Goal: Check status: Check status

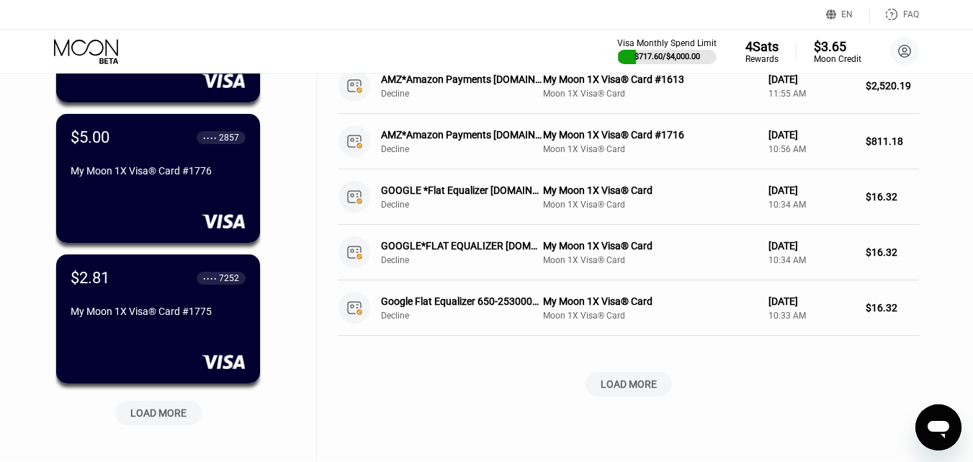
scroll to position [576, 0]
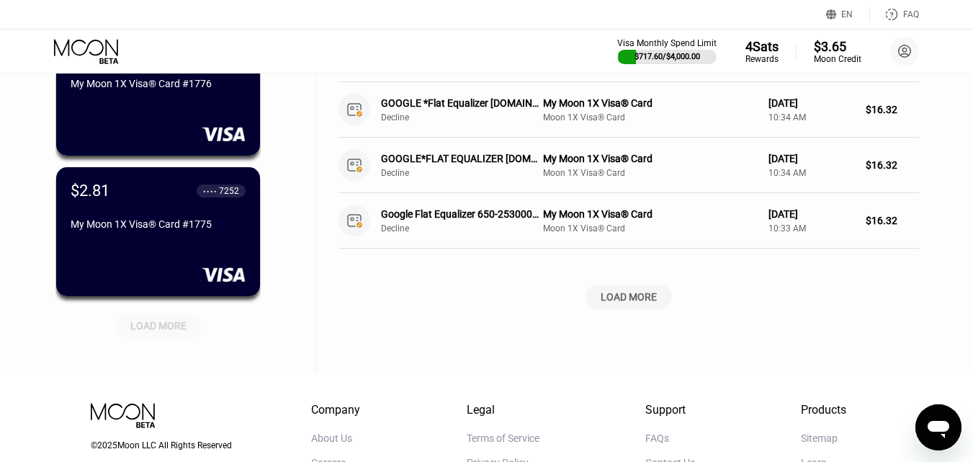
click at [156, 331] on div "LOAD MORE" at bounding box center [158, 325] width 56 height 13
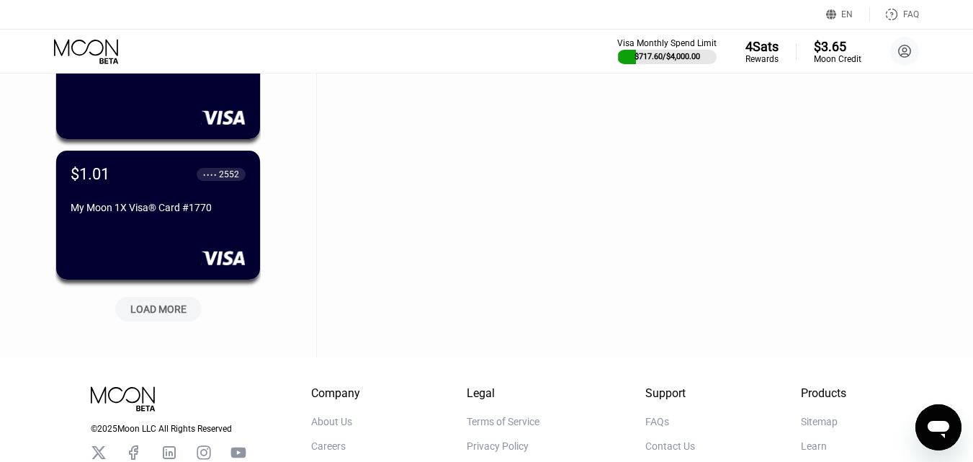
scroll to position [1297, 0]
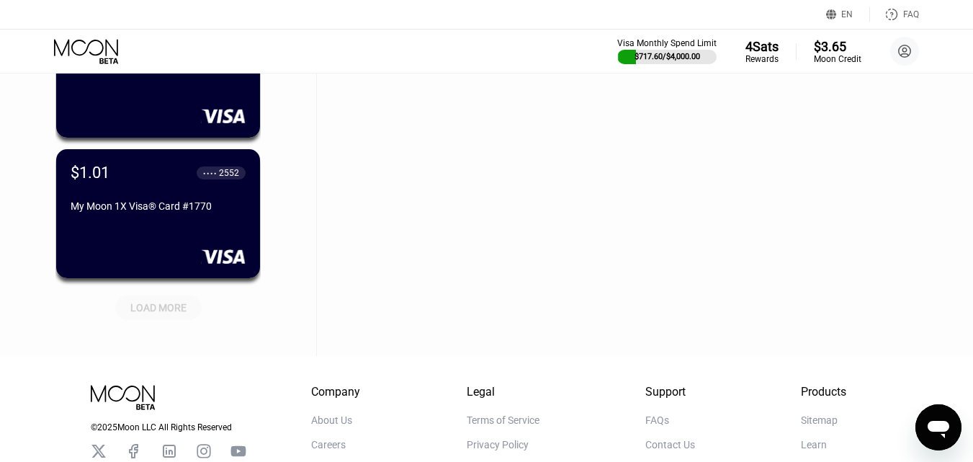
click at [146, 307] on div "LOAD MORE" at bounding box center [158, 307] width 56 height 13
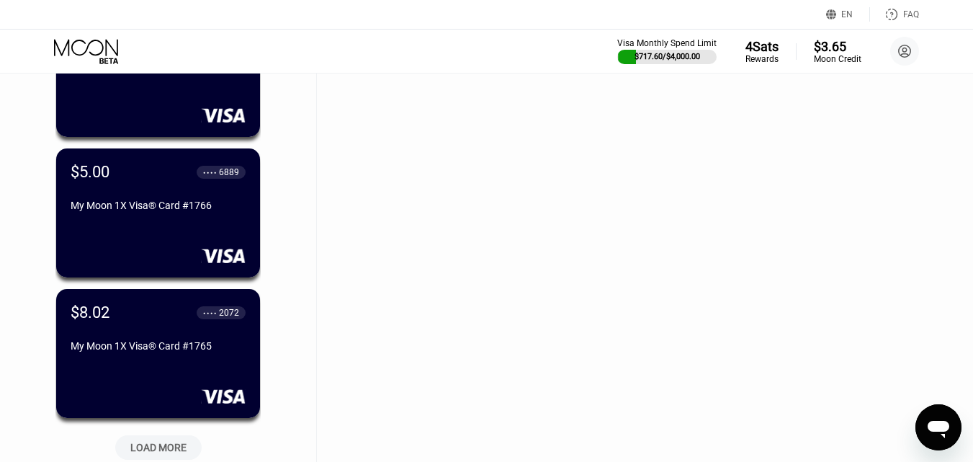
scroll to position [1946, 0]
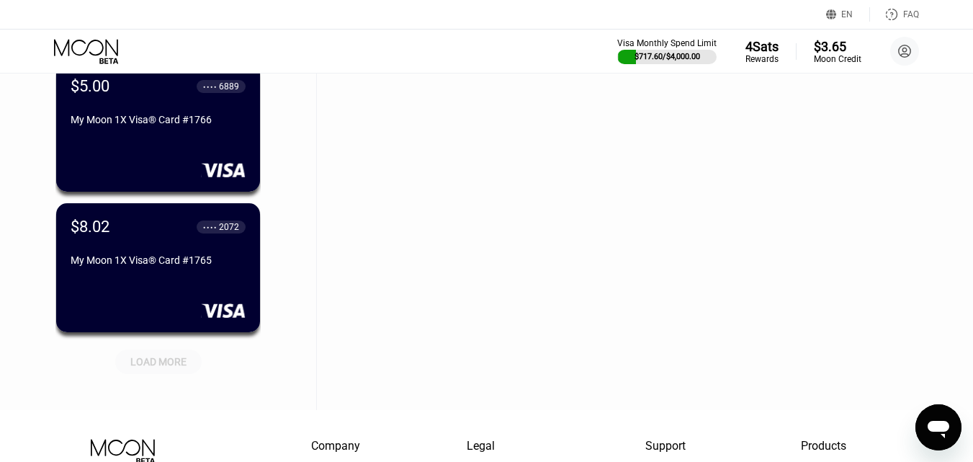
click at [163, 364] on div "LOAD MORE" at bounding box center [158, 361] width 56 height 13
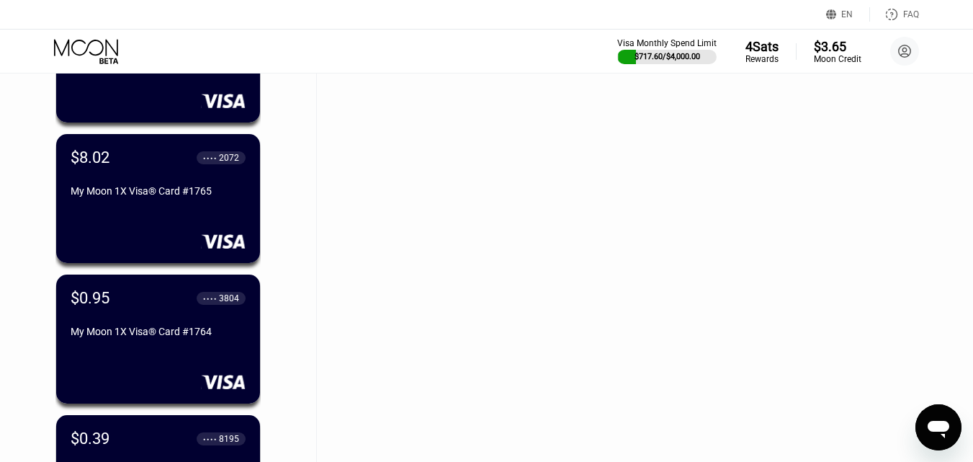
scroll to position [2090, 0]
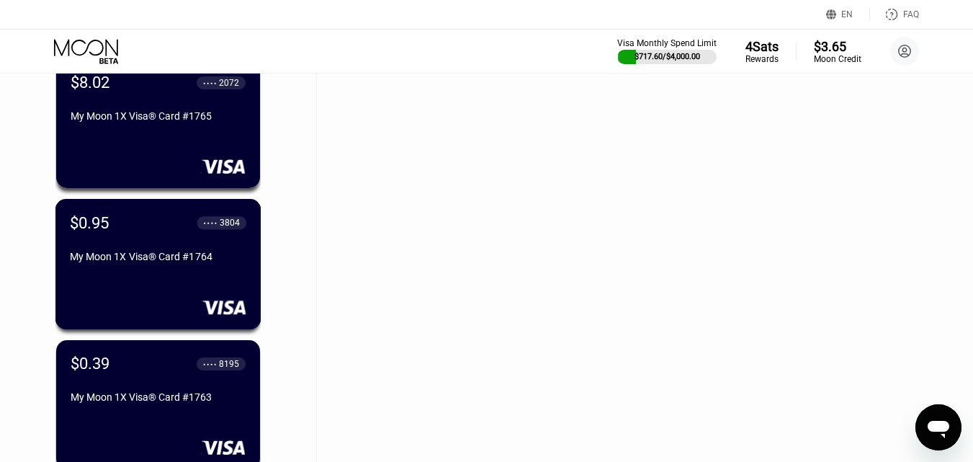
click at [178, 262] on div "My Moon 1X Visa® Card #1764" at bounding box center [158, 257] width 177 height 12
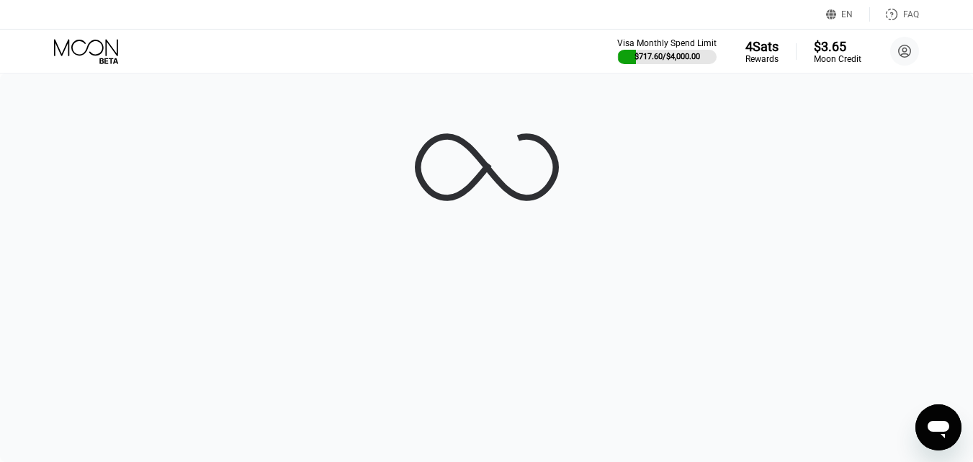
click at [90, 43] on icon at bounding box center [86, 47] width 64 height 17
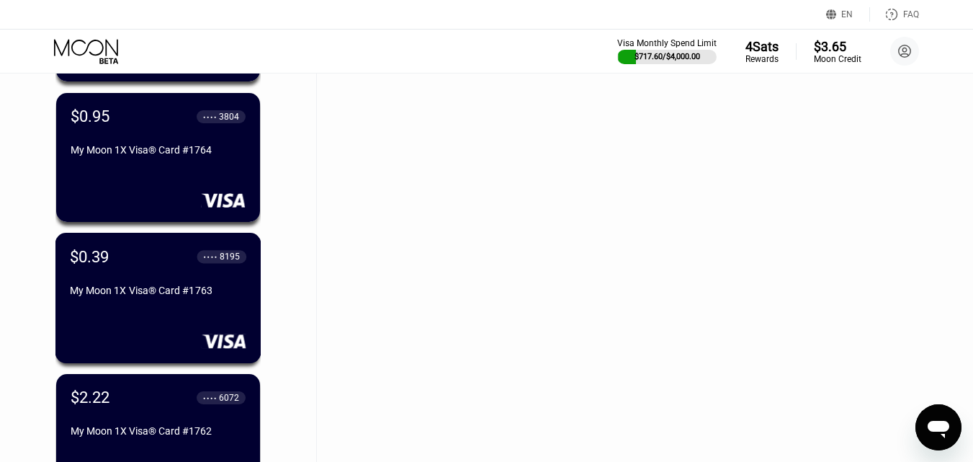
scroll to position [2171, 0]
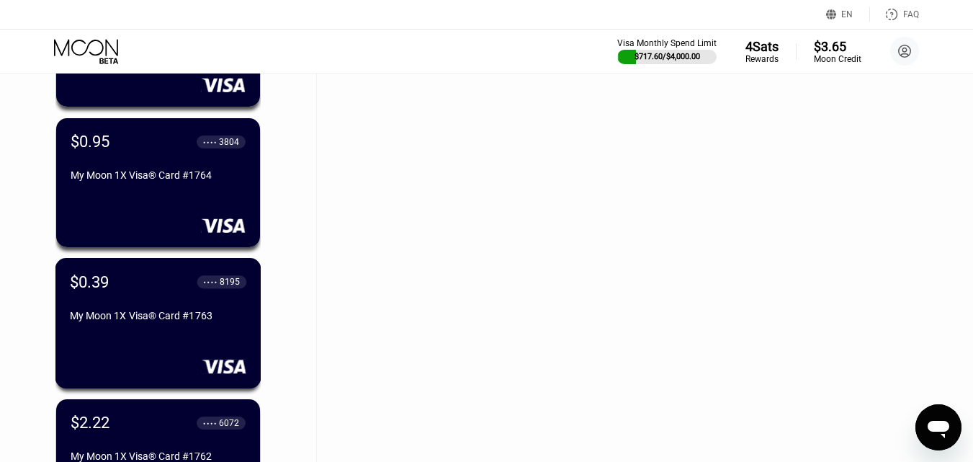
click at [177, 306] on div "$0.39 ● ● ● ● 8195 My Moon 1X Visa® Card #1763" at bounding box center [158, 299] width 177 height 55
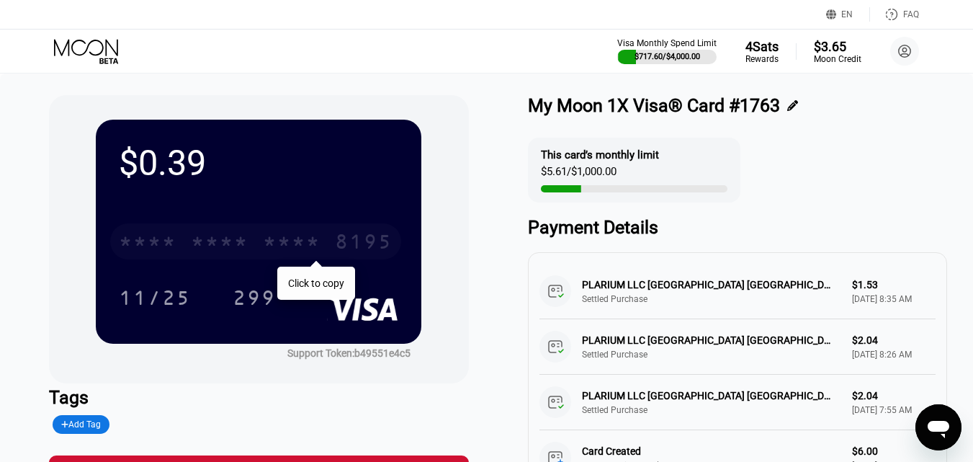
click at [293, 248] on div "* * * *" at bounding box center [292, 243] width 58 height 23
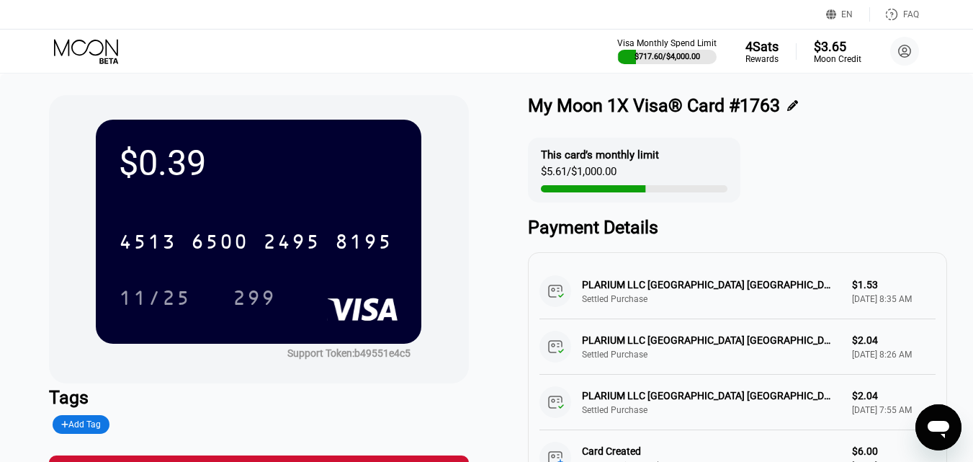
click at [83, 52] on icon at bounding box center [87, 51] width 67 height 25
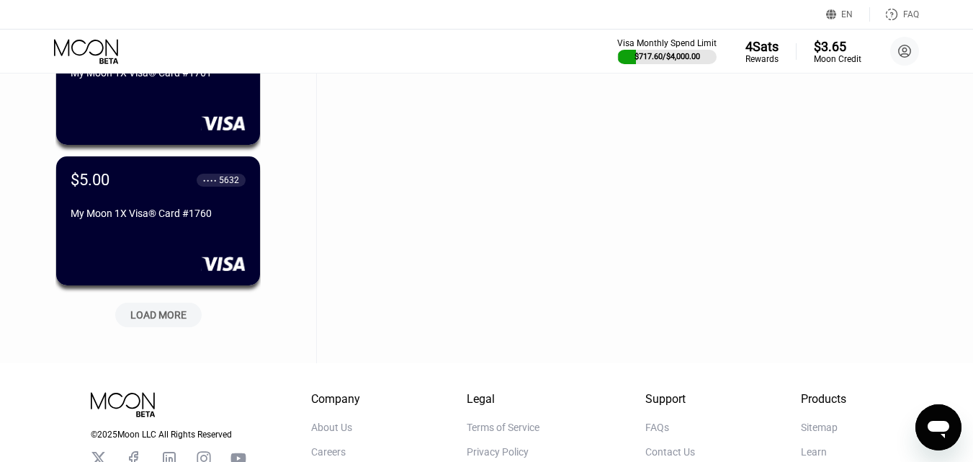
scroll to position [2733, 0]
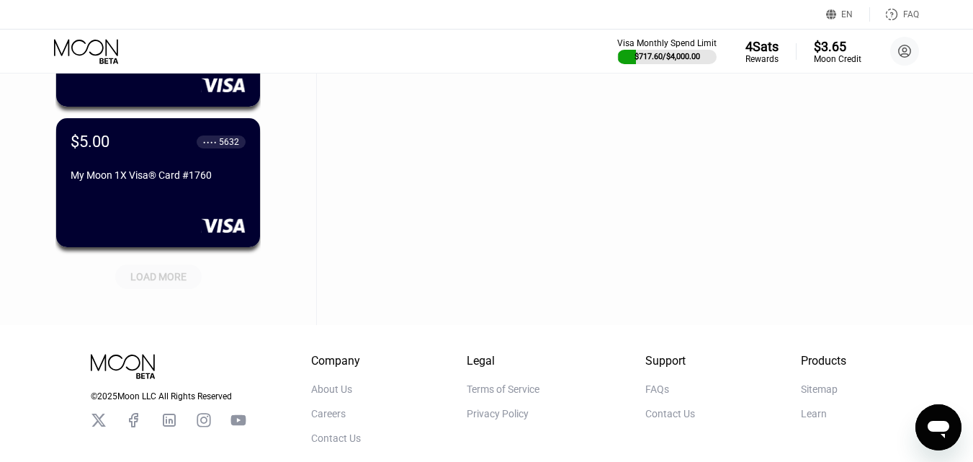
click at [155, 277] on div "LOAD MORE" at bounding box center [158, 276] width 56 height 13
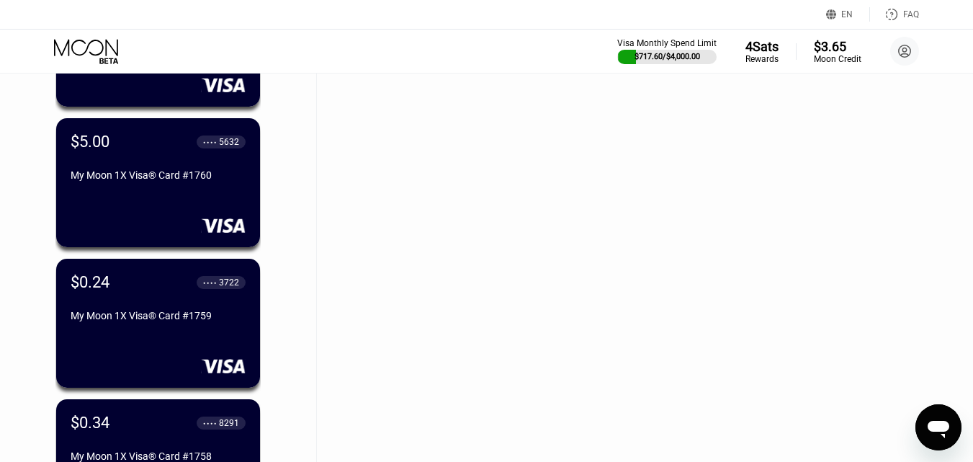
click at [148, 309] on div "$0.24 ● ● ● ● 3722 My Moon 1X Visa® Card #1759" at bounding box center [158, 300] width 175 height 54
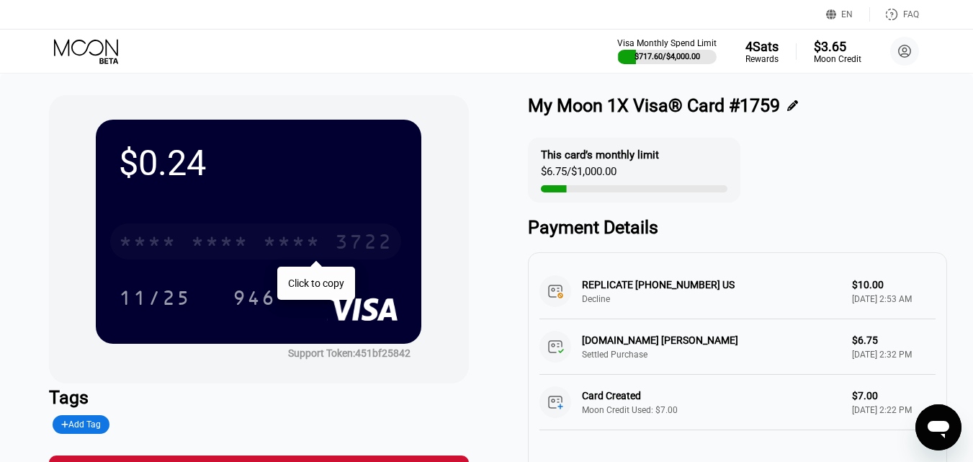
click at [282, 240] on div "* * * *" at bounding box center [292, 243] width 58 height 23
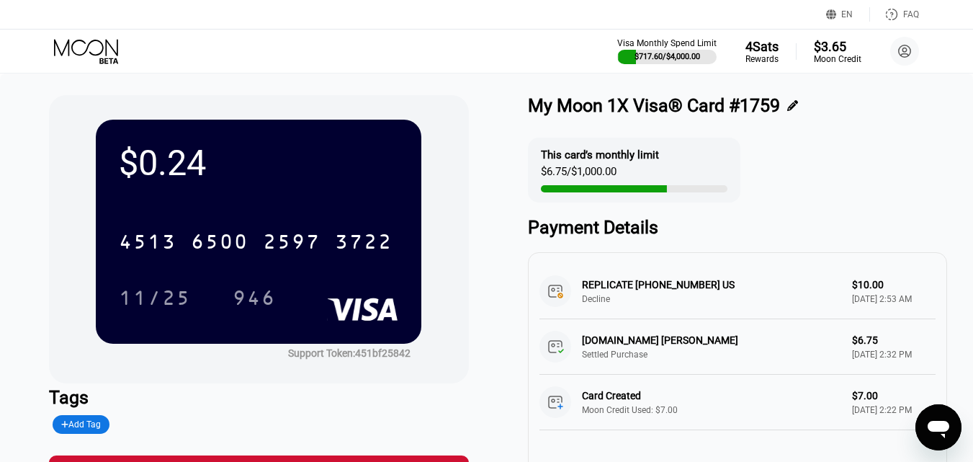
click at [95, 49] on icon at bounding box center [87, 51] width 67 height 25
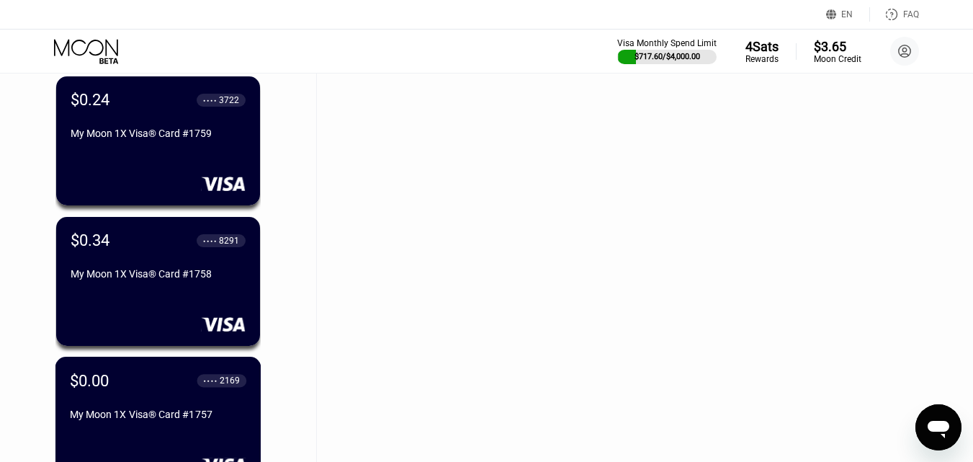
scroll to position [2905, 0]
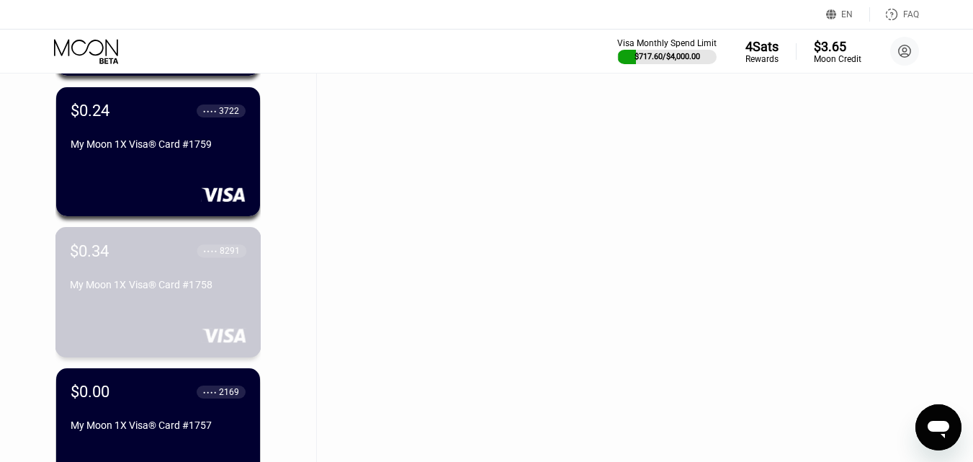
click at [146, 280] on div "$0.34 ● ● ● ● 8291 My Moon 1X Visa® Card #1758" at bounding box center [158, 268] width 177 height 55
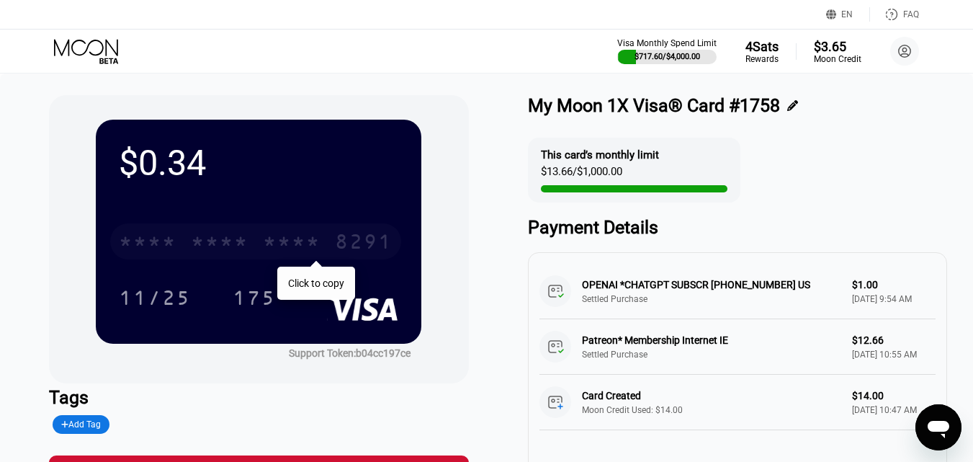
click at [246, 239] on div "* * * *" at bounding box center [220, 243] width 58 height 23
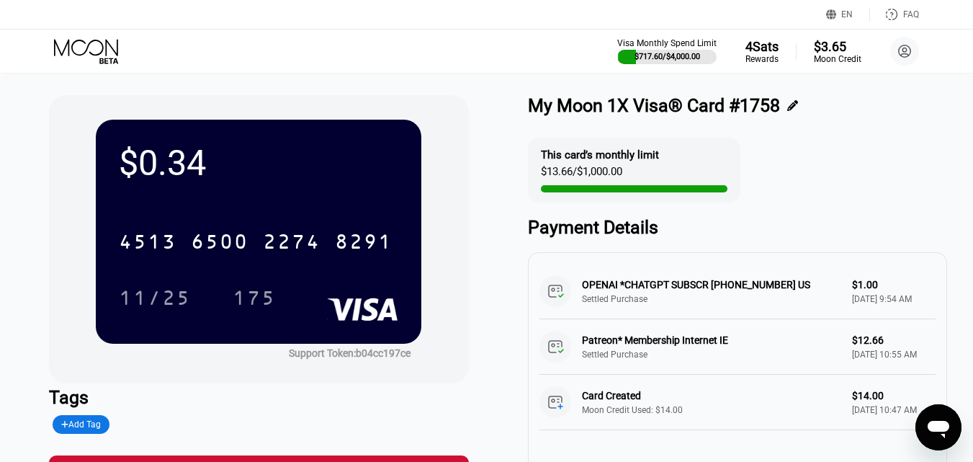
click at [94, 50] on icon at bounding box center [87, 51] width 67 height 25
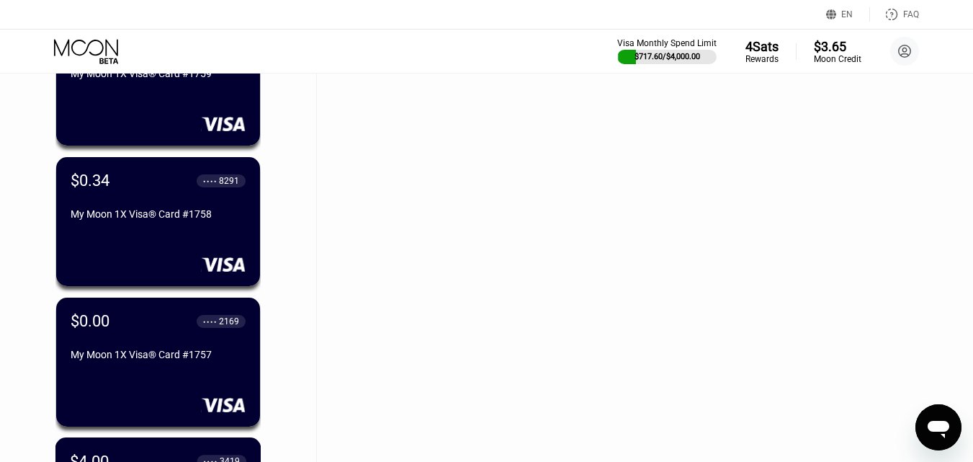
scroll to position [3450, 0]
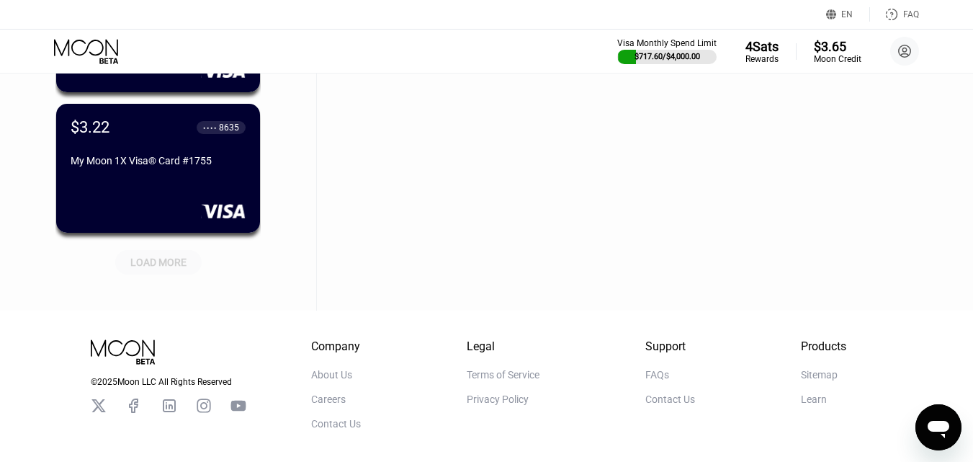
click at [180, 264] on div "LOAD MORE" at bounding box center [158, 262] width 56 height 13
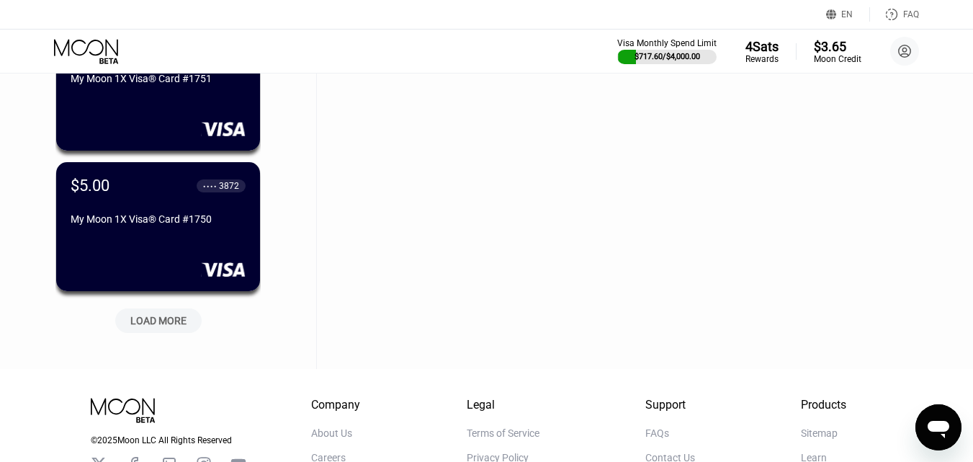
scroll to position [4099, 0]
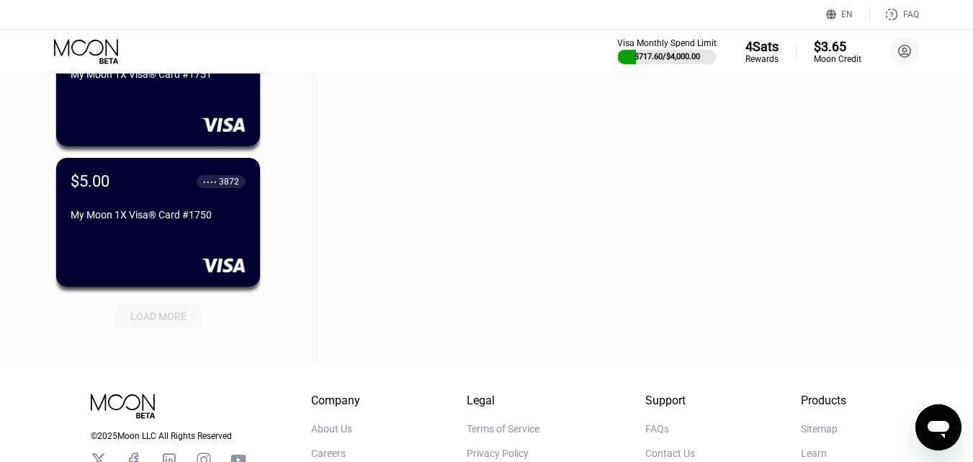
click at [179, 323] on div "LOAD MORE" at bounding box center [158, 316] width 56 height 13
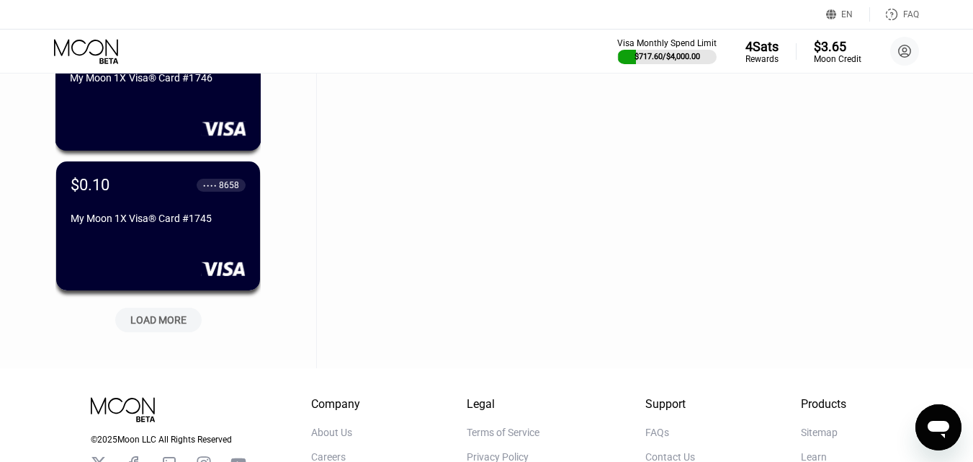
scroll to position [4819, 0]
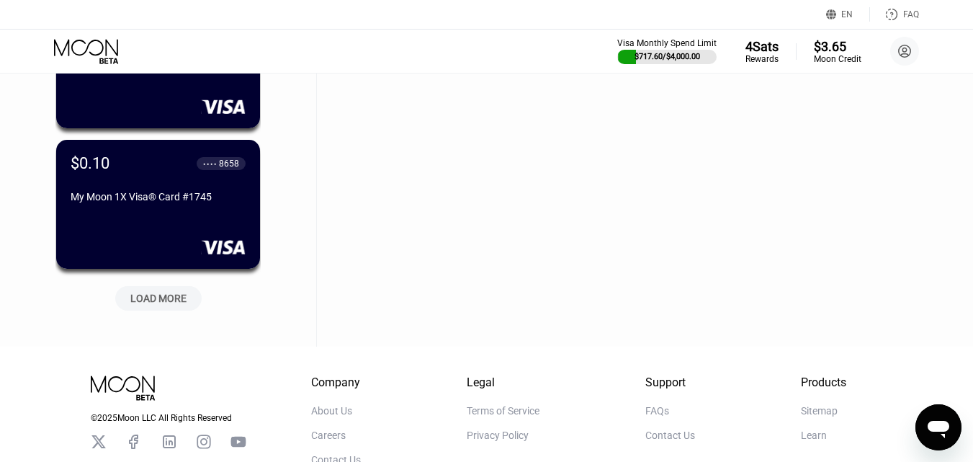
click at [158, 305] on div "LOAD MORE" at bounding box center [158, 298] width 56 height 13
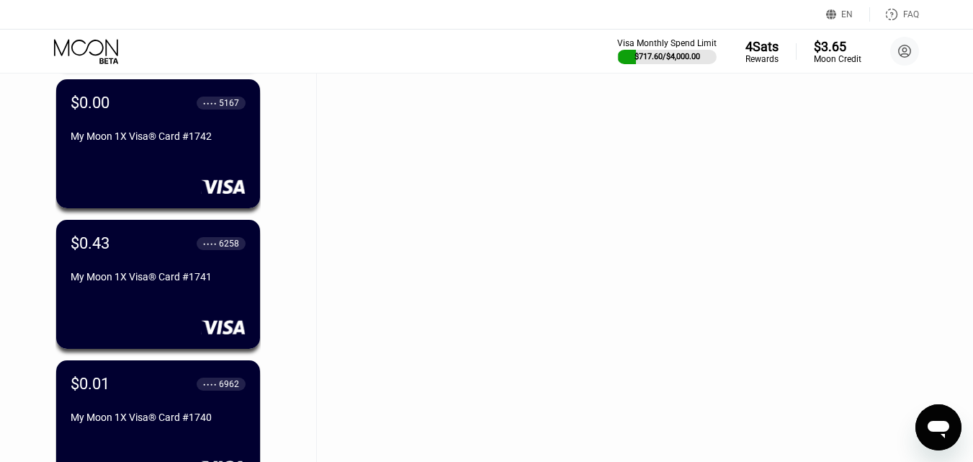
scroll to position [5324, 0]
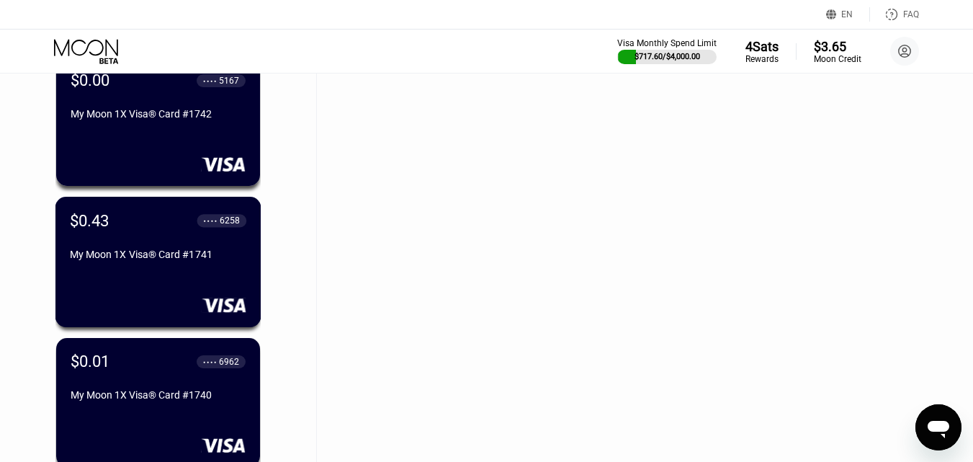
click at [180, 247] on div "$0.43 ● ● ● ● 6258 My Moon 1X Visa® Card #1741" at bounding box center [158, 238] width 177 height 55
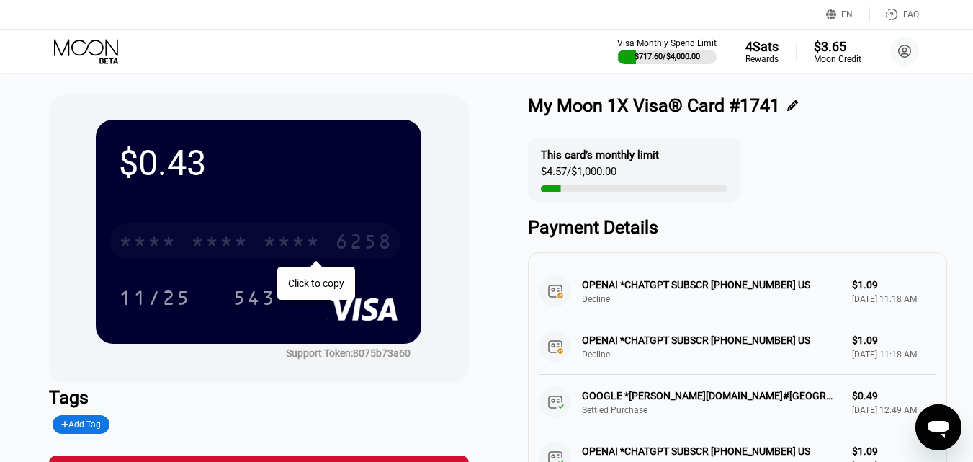
click at [306, 251] on div "* * * *" at bounding box center [292, 243] width 58 height 23
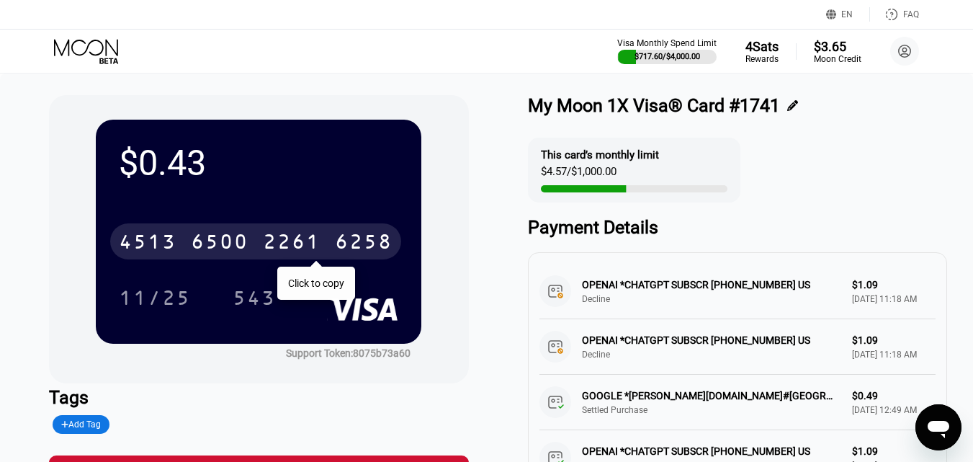
click at [95, 44] on icon at bounding box center [87, 51] width 67 height 25
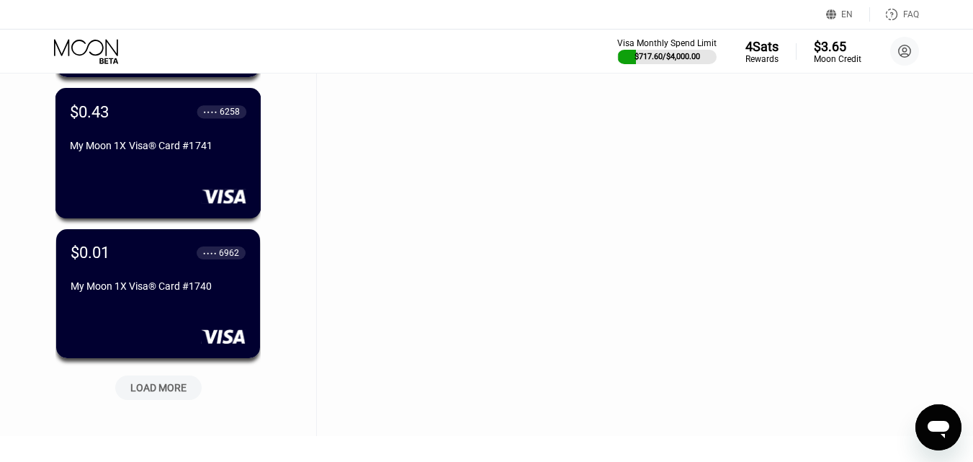
scroll to position [5630, 0]
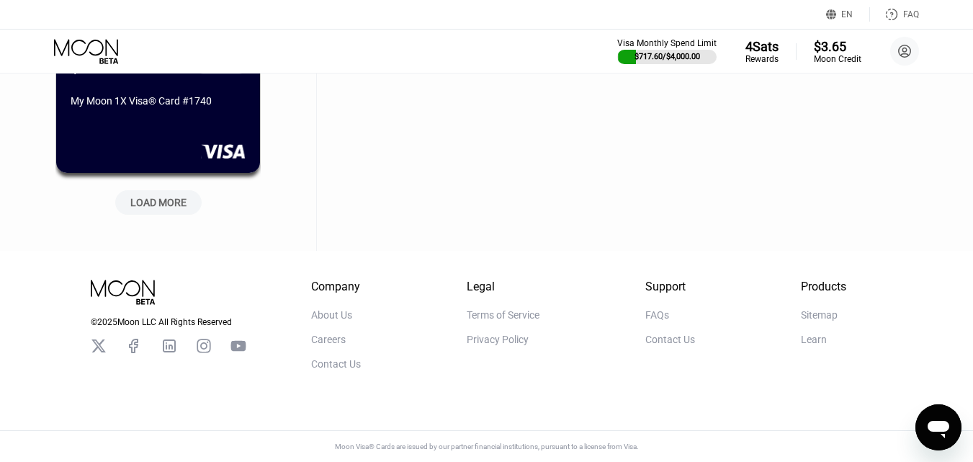
click at [169, 196] on div "LOAD MORE" at bounding box center [158, 202] width 56 height 13
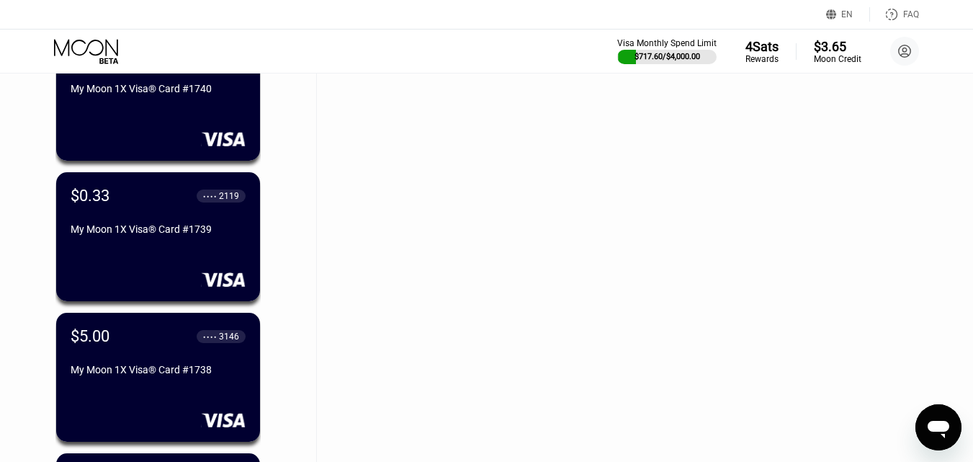
click at [155, 222] on div "$0.33 ● ● ● ● 2119 My Moon 1X Visa® Card #1739" at bounding box center [158, 214] width 175 height 54
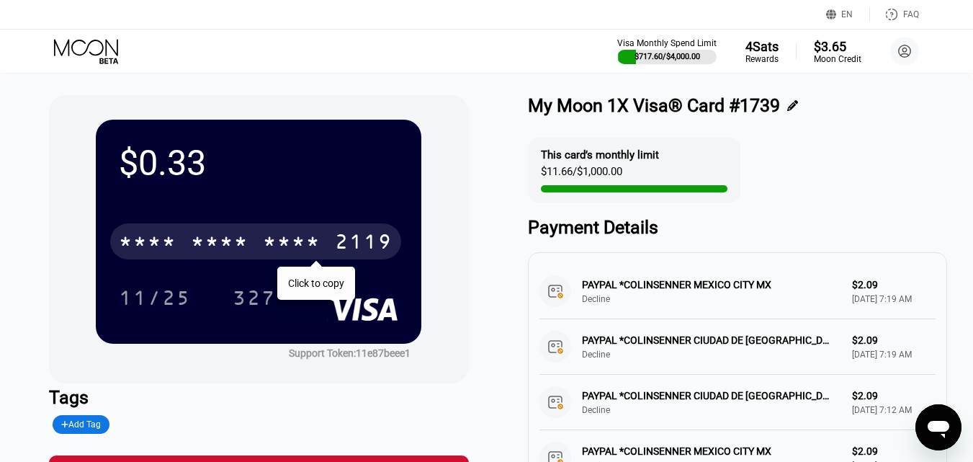
click at [164, 232] on div "* * * * * * * * * * * * 2119" at bounding box center [255, 241] width 291 height 36
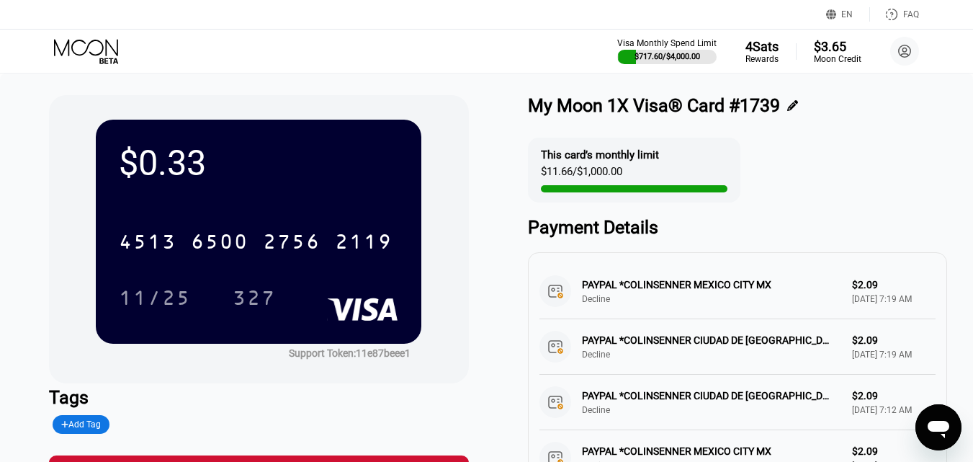
click at [74, 50] on icon at bounding box center [87, 51] width 67 height 25
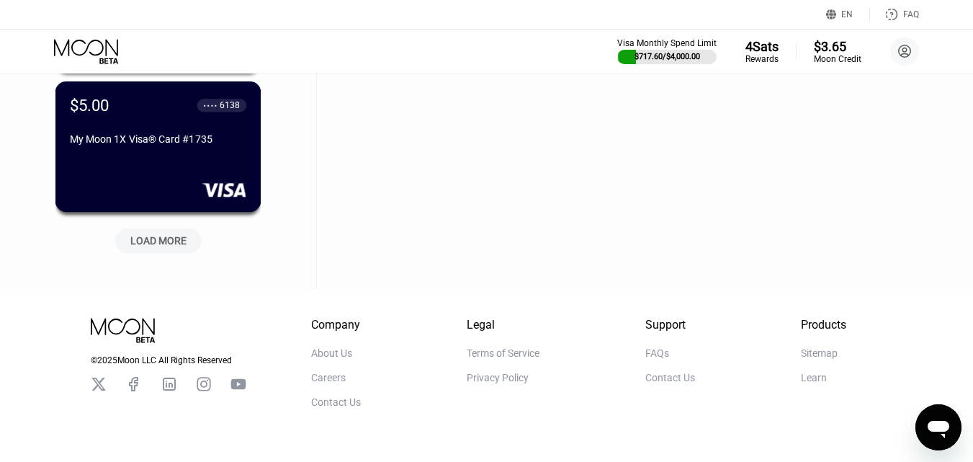
scroll to position [6327, 0]
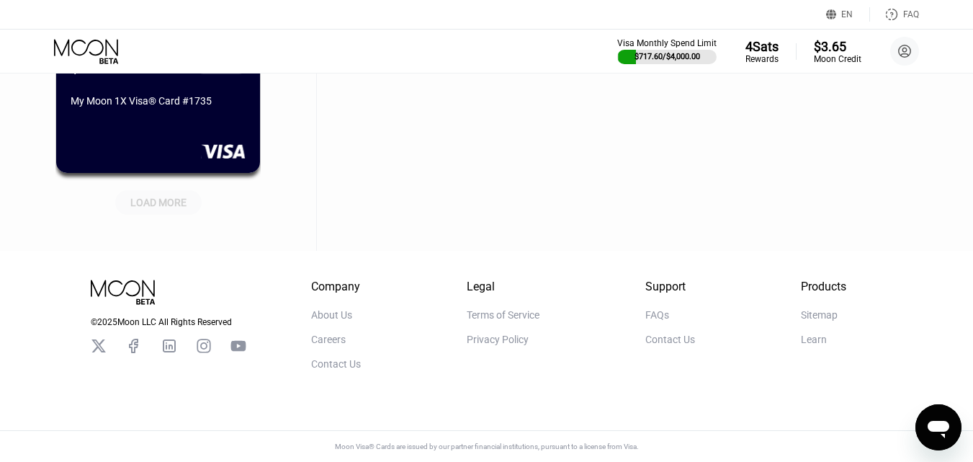
click at [141, 184] on div "LOAD MORE" at bounding box center [158, 199] width 108 height 30
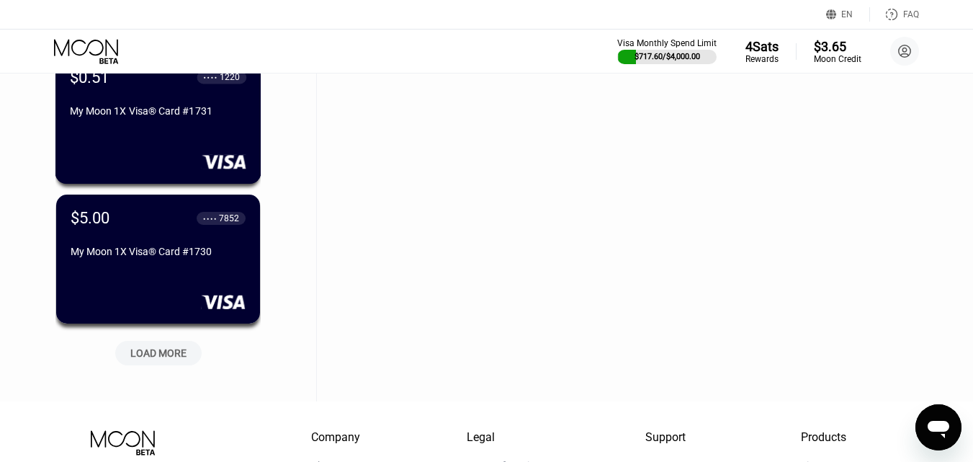
scroll to position [6976, 0]
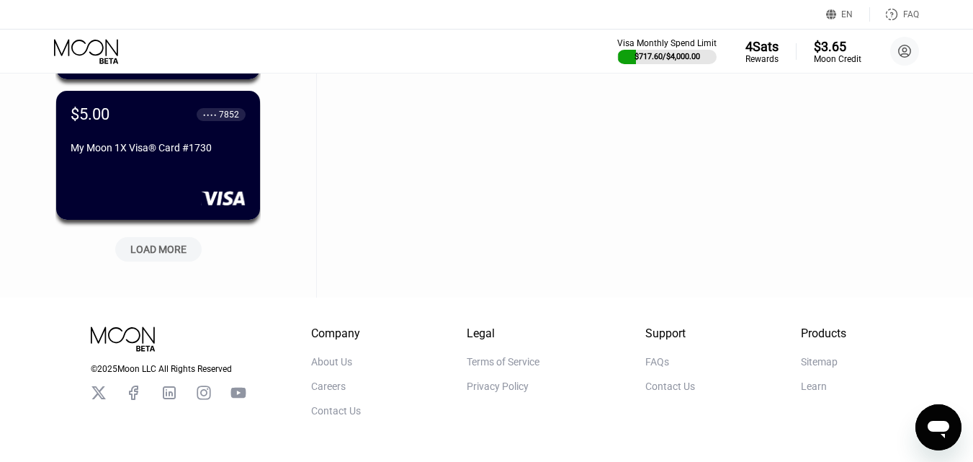
click at [156, 247] on div "LOAD MORE" at bounding box center [158, 249] width 56 height 13
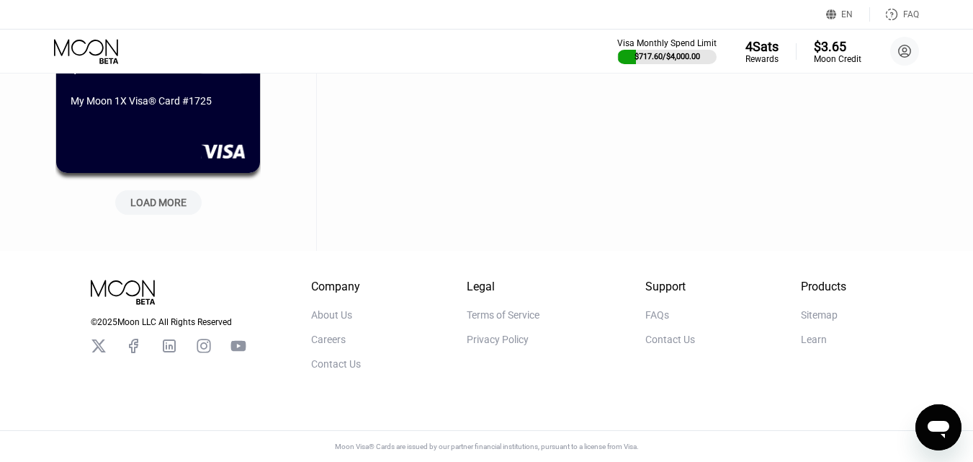
scroll to position [7737, 0]
click at [161, 196] on div "LOAD MORE" at bounding box center [158, 202] width 56 height 13
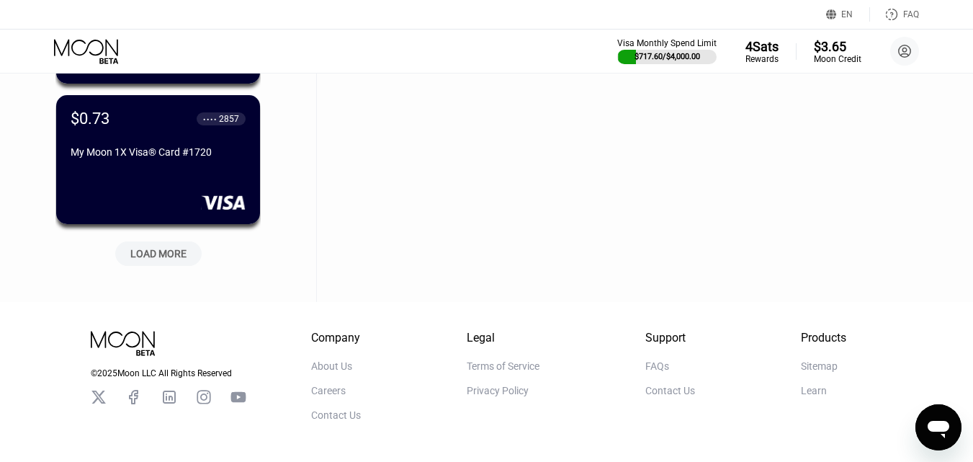
scroll to position [8386, 0]
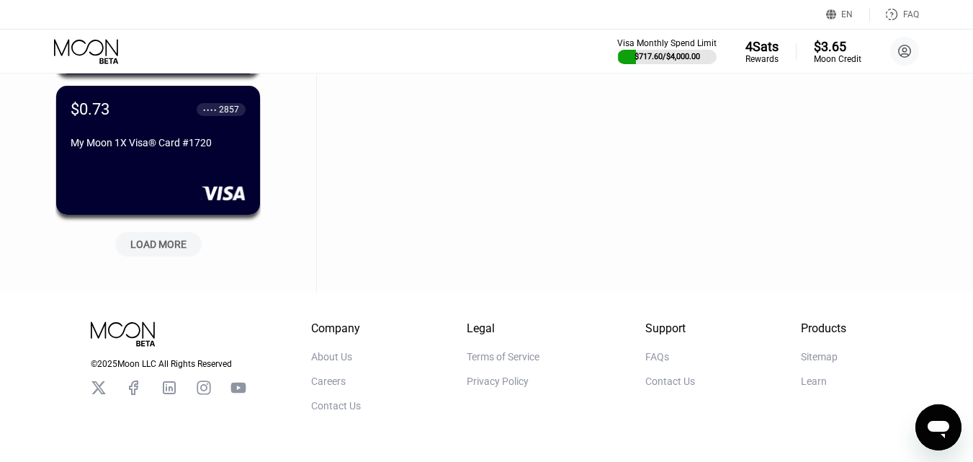
drag, startPoint x: 142, startPoint y: 266, endPoint x: 151, endPoint y: 251, distance: 16.8
click at [151, 251] on div "LOAD MORE" at bounding box center [158, 244] width 56 height 13
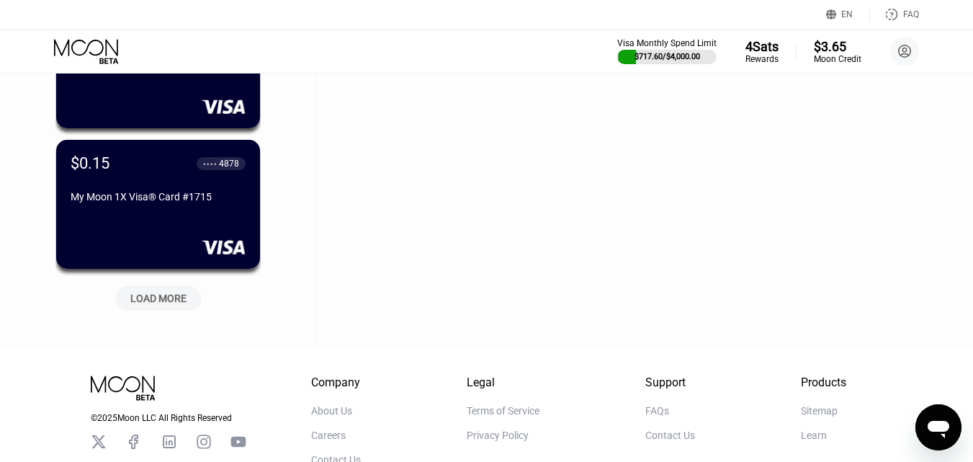
scroll to position [9107, 0]
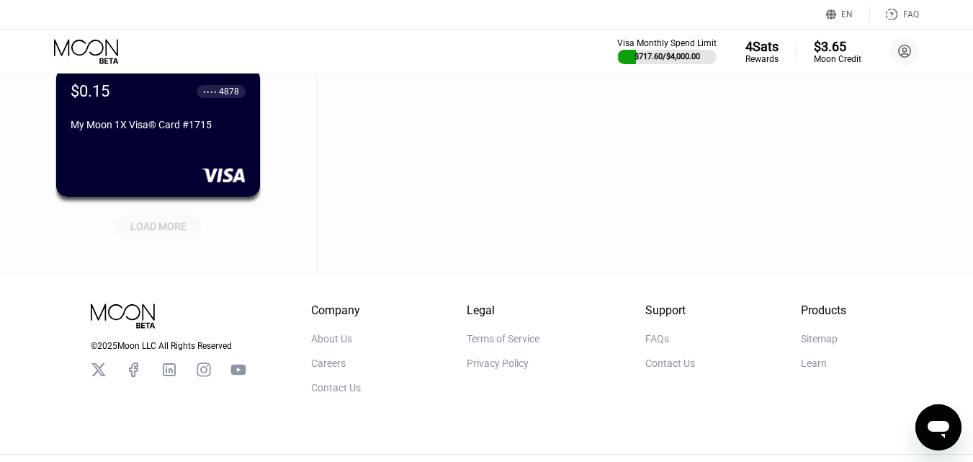
click at [164, 228] on div "LOAD MORE" at bounding box center [158, 226] width 56 height 13
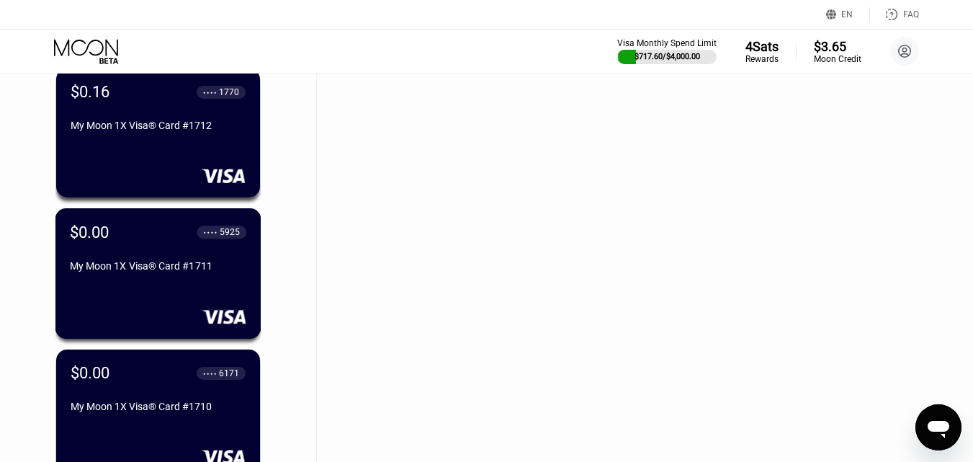
scroll to position [9611, 0]
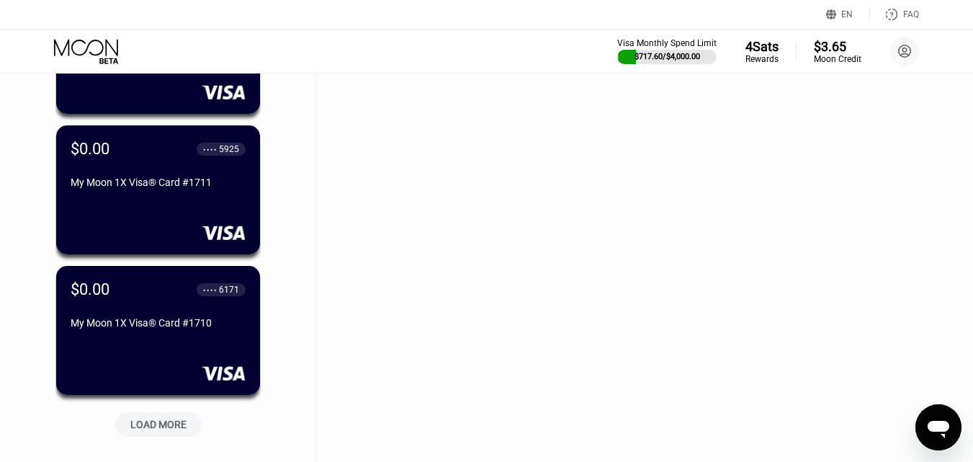
drag, startPoint x: 157, startPoint y: 424, endPoint x: 156, endPoint y: 407, distance: 16.6
click at [157, 424] on div "LOAD MORE" at bounding box center [158, 424] width 56 height 13
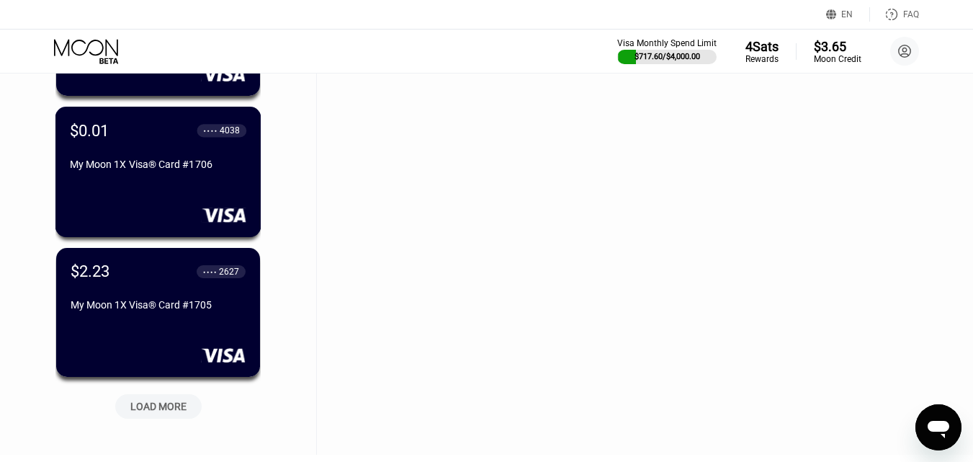
scroll to position [10476, 0]
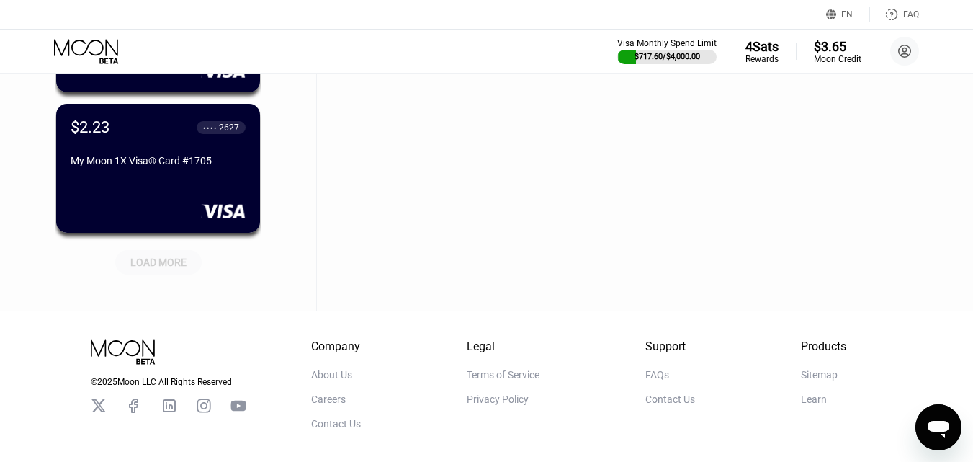
click at [139, 265] on div "LOAD MORE" at bounding box center [158, 262] width 56 height 13
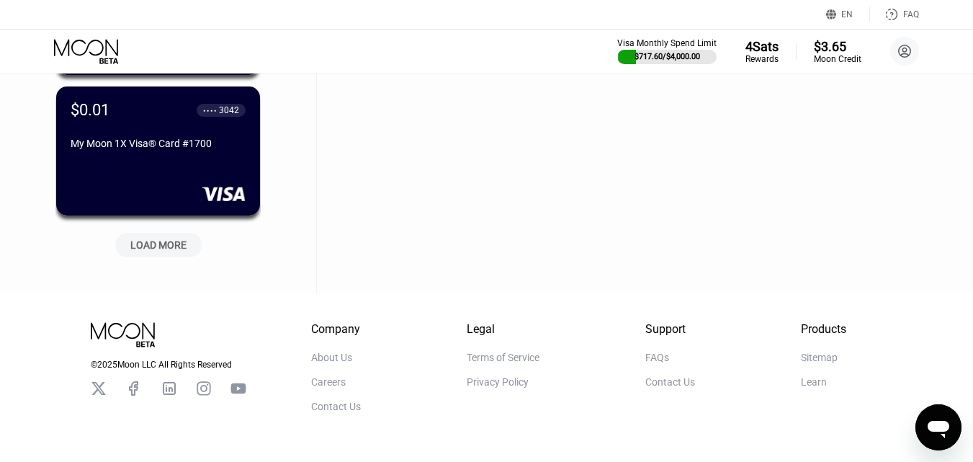
scroll to position [11196, 0]
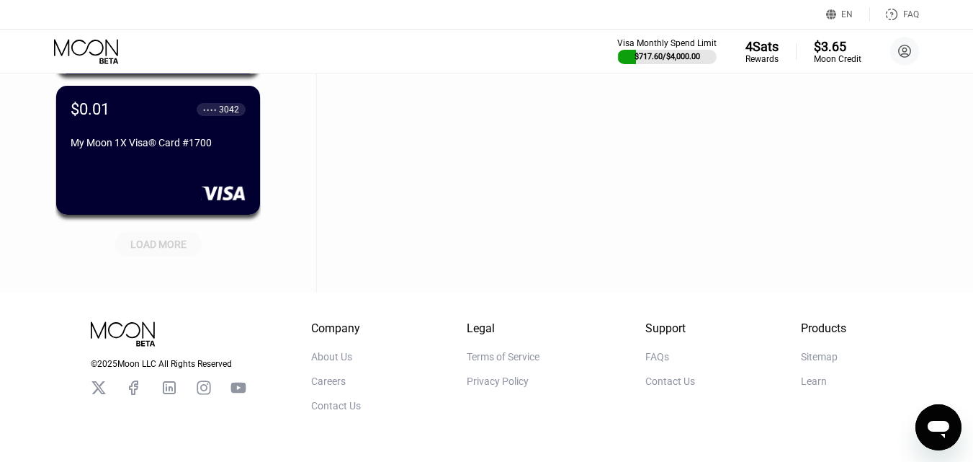
click at [171, 247] on div "LOAD MORE" at bounding box center [158, 244] width 56 height 13
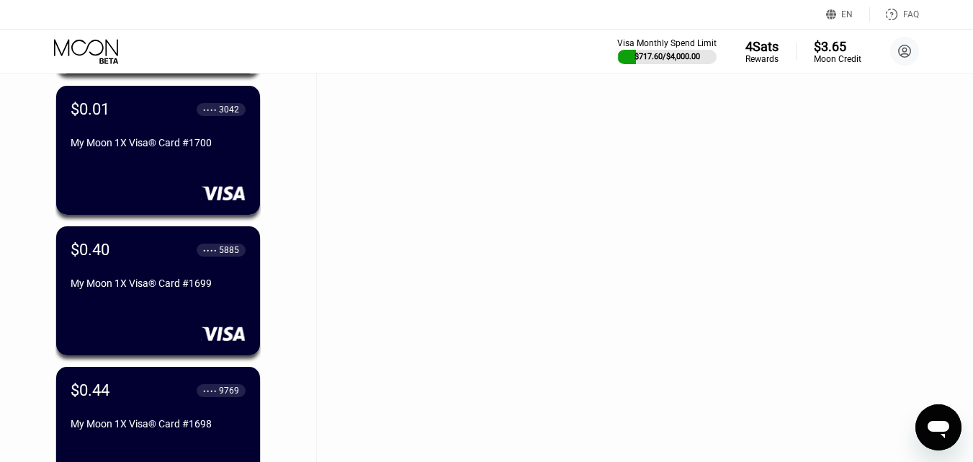
scroll to position [11340, 0]
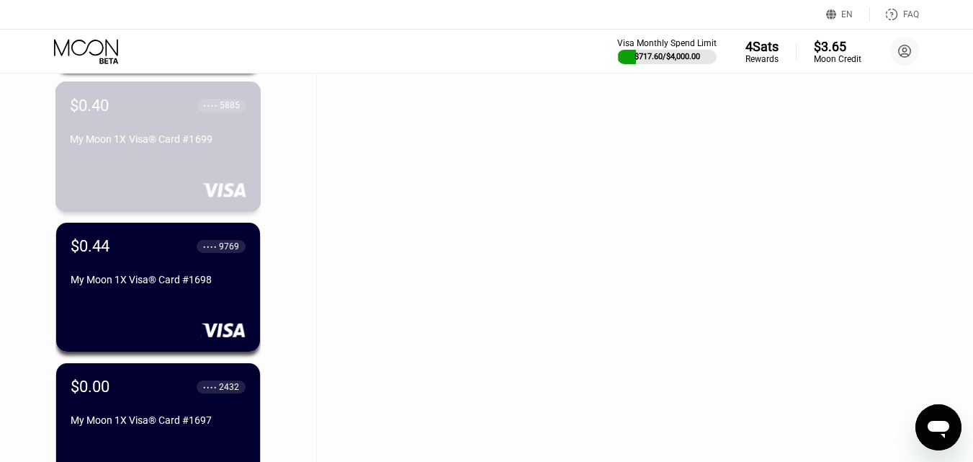
click at [171, 145] on div "My Moon 1X Visa® Card #1699" at bounding box center [158, 139] width 177 height 12
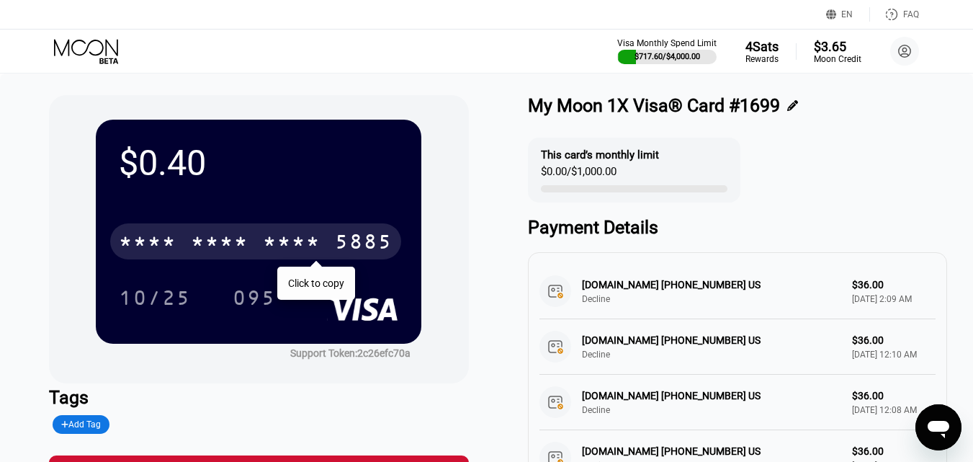
click at [187, 232] on div "* * * * * * * * * * * * 5885" at bounding box center [255, 241] width 291 height 36
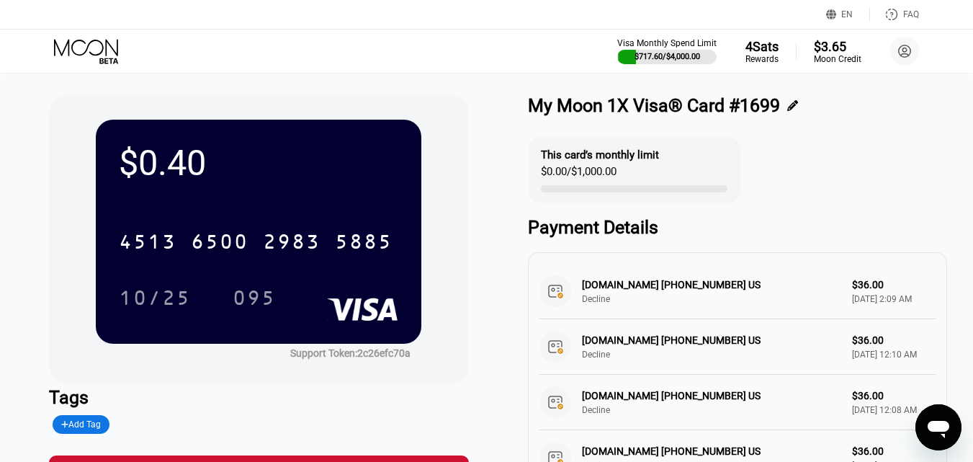
click at [73, 57] on icon at bounding box center [87, 51] width 67 height 25
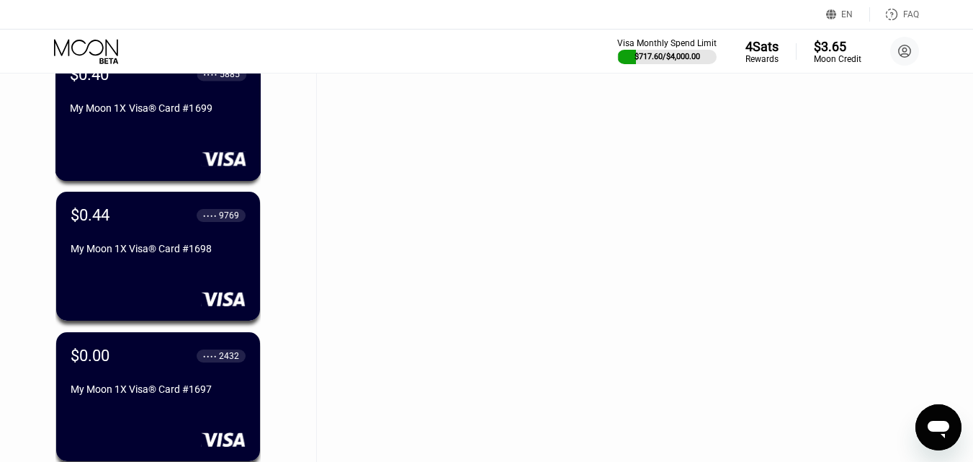
scroll to position [11376, 0]
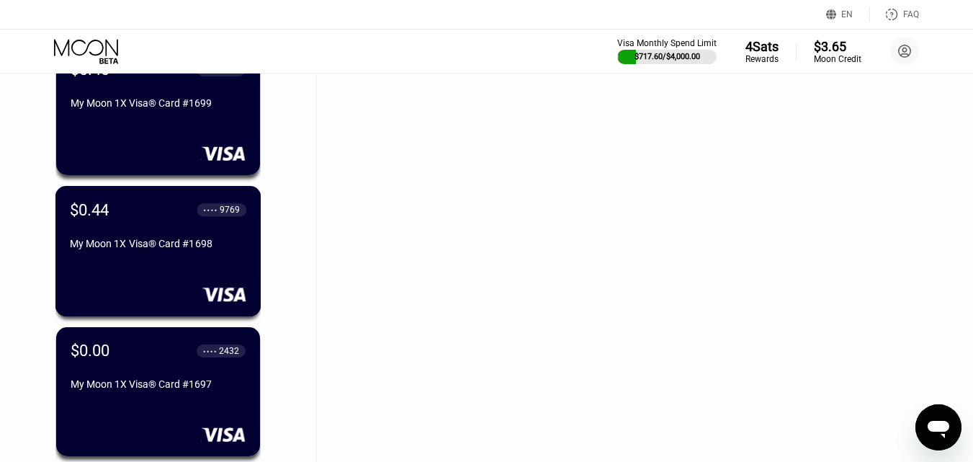
click at [148, 239] on div "$0.44 ● ● ● ● 9769 My Moon 1X Visa® Card #1698" at bounding box center [158, 227] width 177 height 55
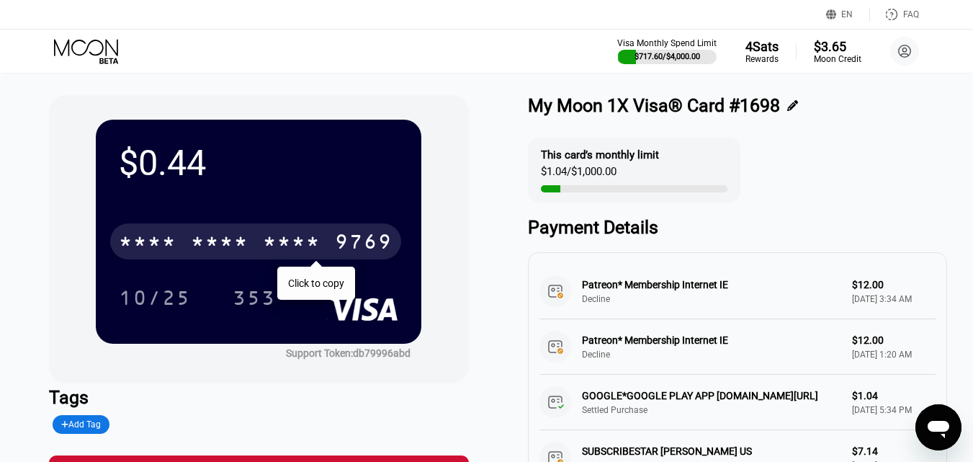
click at [182, 246] on div "* * * * * * * * * * * * 9769" at bounding box center [255, 241] width 291 height 36
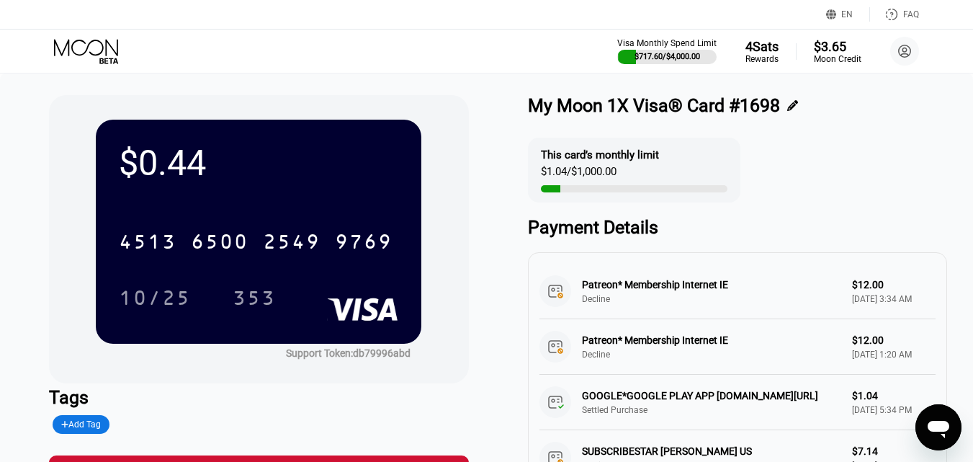
click at [102, 53] on icon at bounding box center [87, 51] width 67 height 25
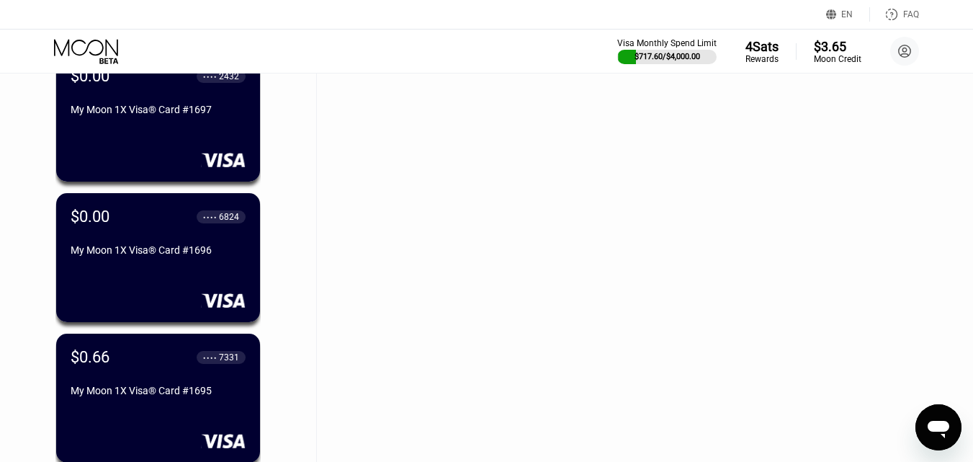
scroll to position [11737, 0]
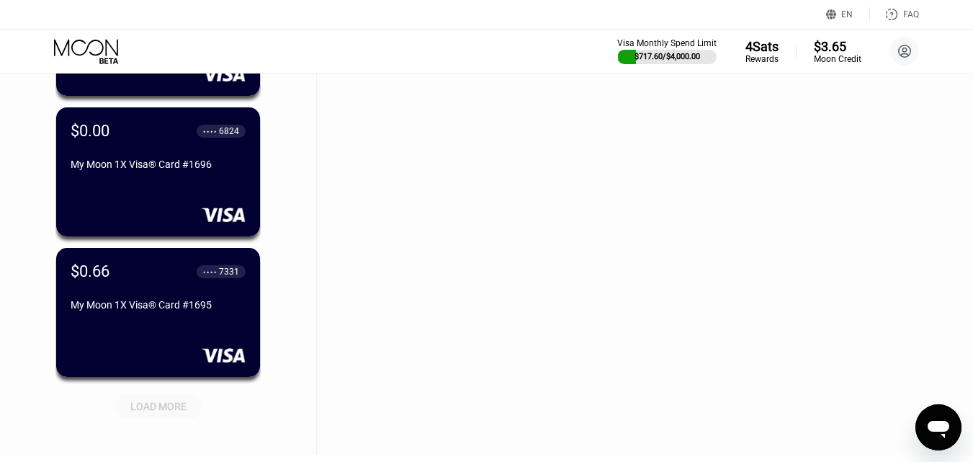
click at [178, 399] on div "LOAD MORE" at bounding box center [158, 406] width 86 height 24
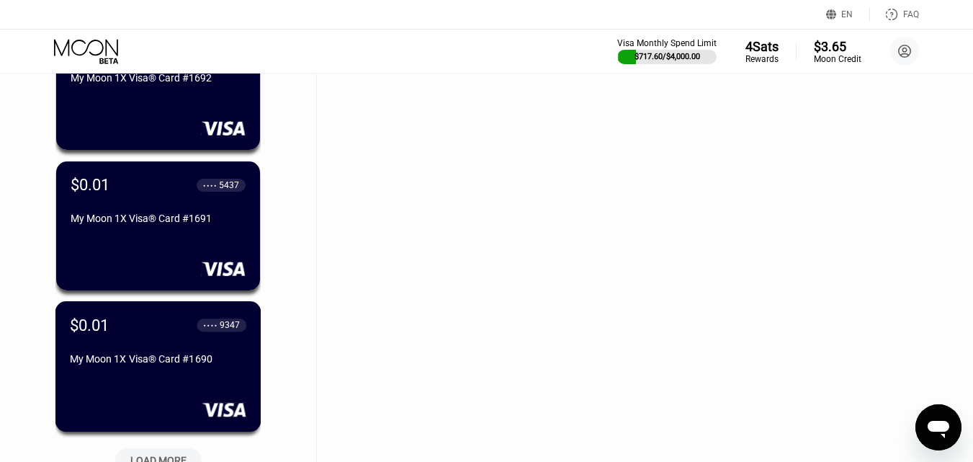
scroll to position [12529, 0]
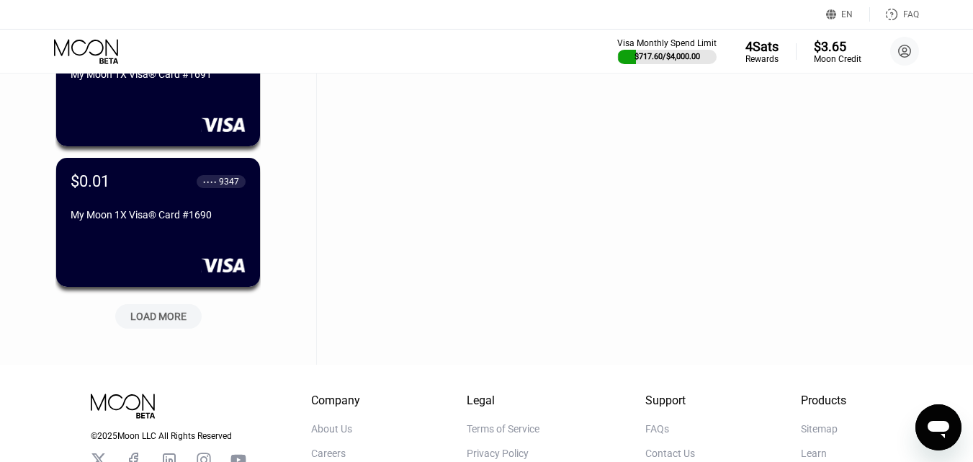
click at [179, 313] on div "LOAD MORE" at bounding box center [158, 316] width 56 height 13
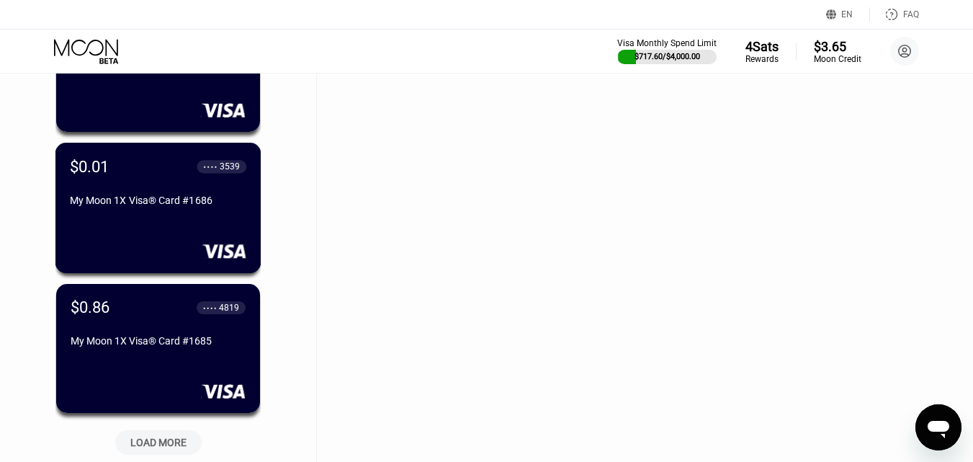
scroll to position [13250, 0]
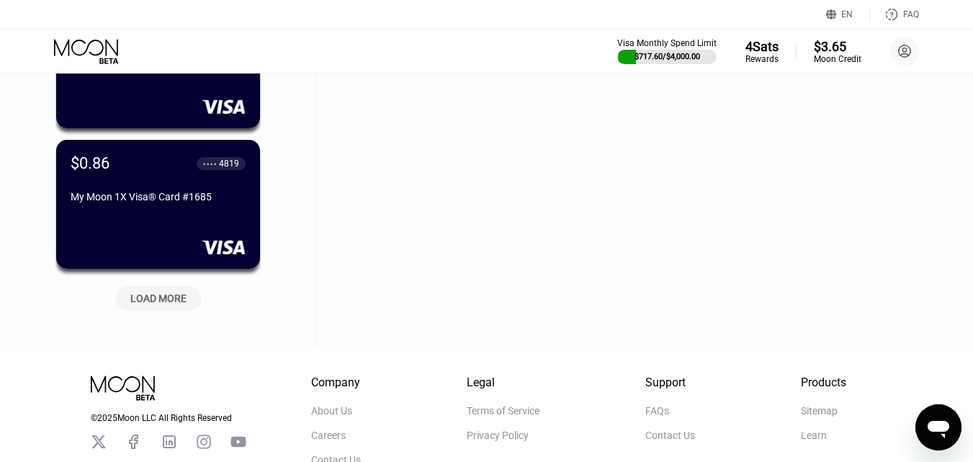
click at [179, 302] on div "LOAD MORE" at bounding box center [158, 298] width 56 height 13
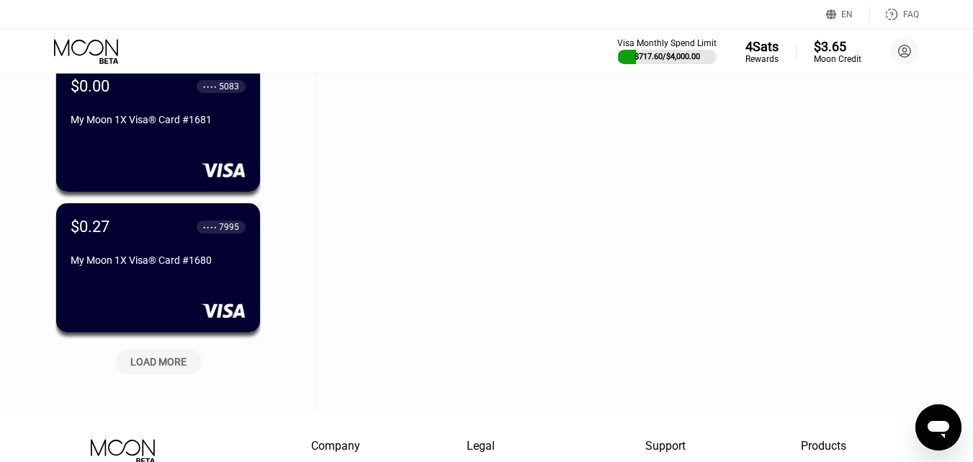
scroll to position [13898, 0]
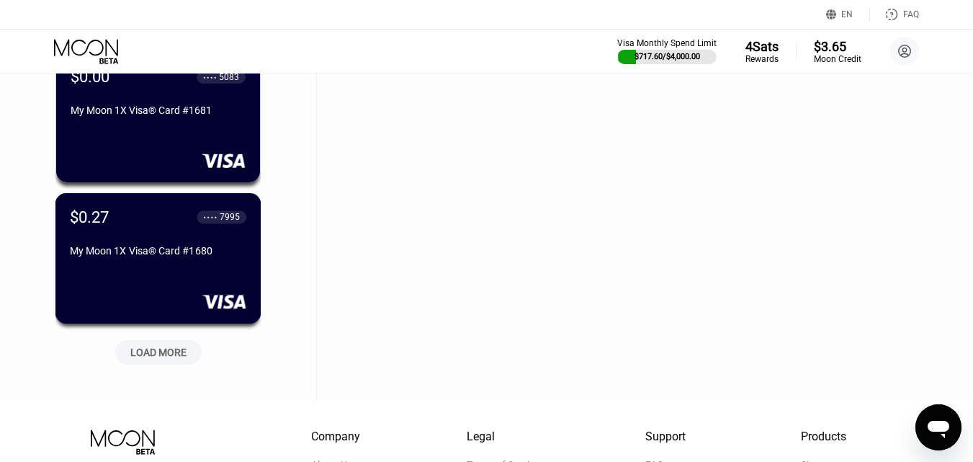
click at [169, 280] on div "$0.27 ● ● ● ● 7995 My Moon 1X Visa® Card #1680" at bounding box center [158, 258] width 206 height 130
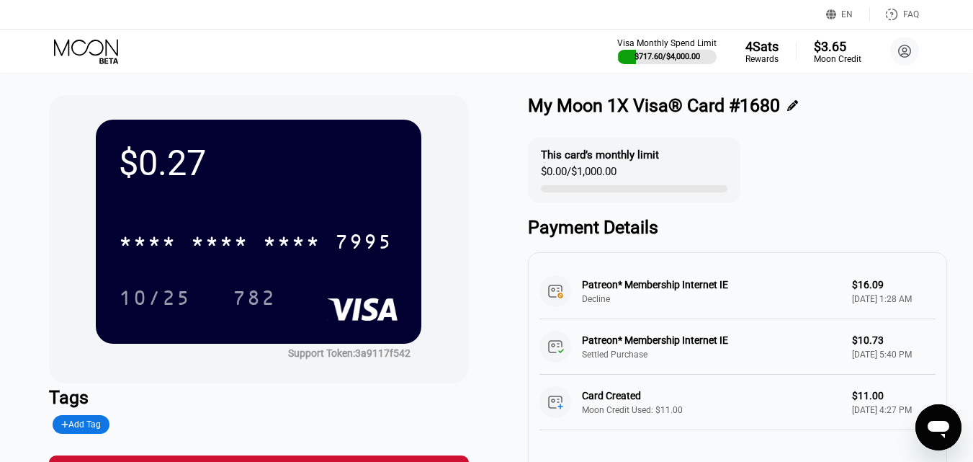
click at [174, 223] on div "* * * * * * * * * * * * 7995" at bounding box center [259, 237] width 280 height 49
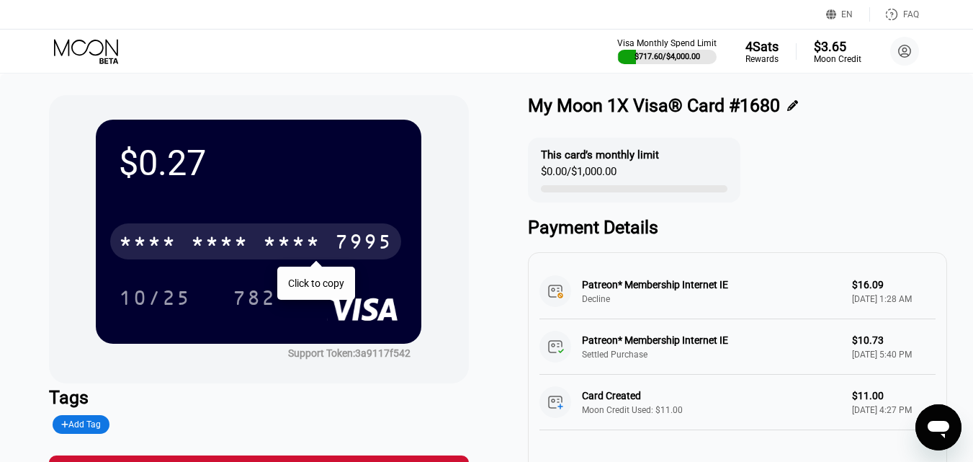
click at [174, 234] on div "* * * *" at bounding box center [148, 243] width 58 height 23
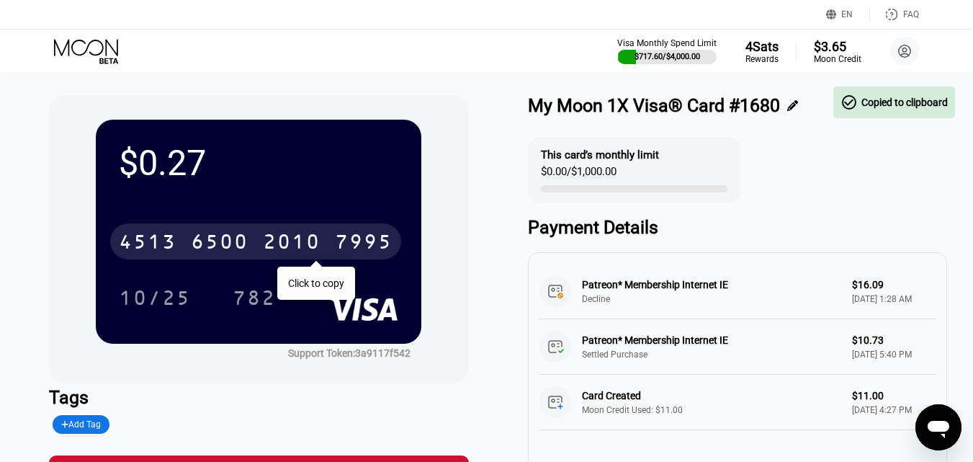
click at [68, 48] on icon at bounding box center [87, 51] width 67 height 25
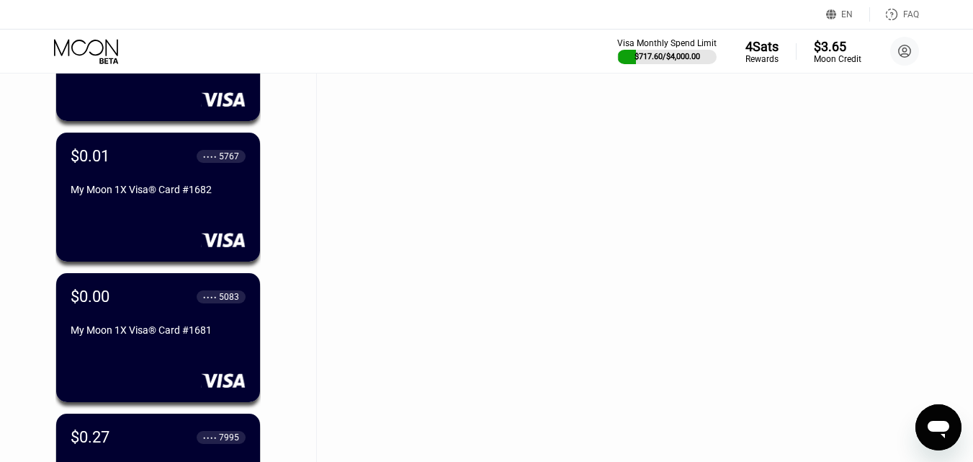
scroll to position [14039, 0]
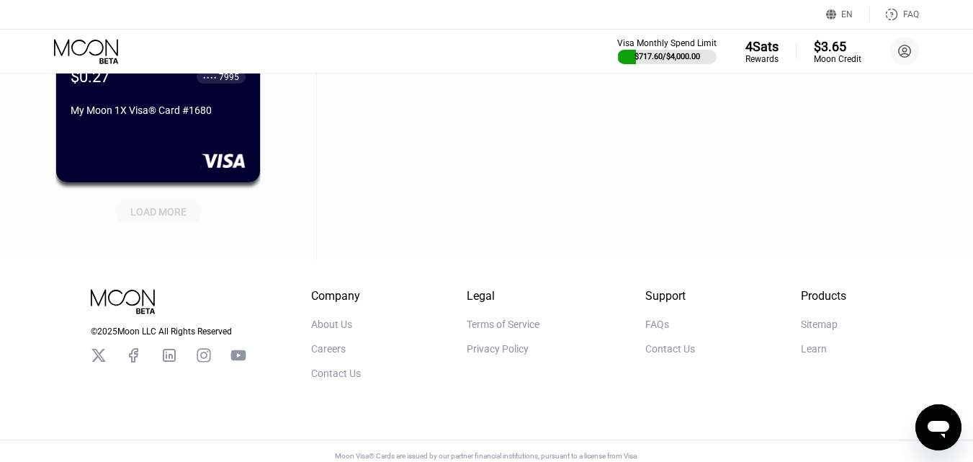
click at [144, 215] on div "LOAD MORE" at bounding box center [158, 211] width 56 height 13
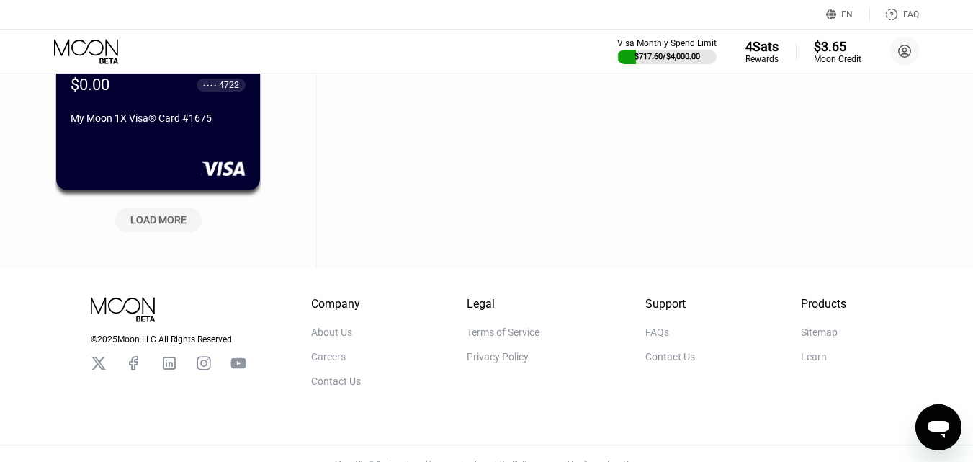
scroll to position [14759, 0]
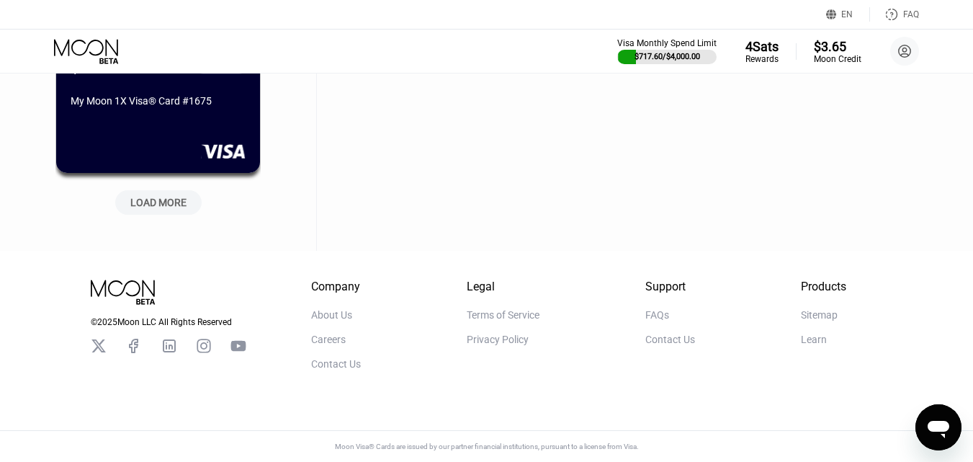
click at [165, 196] on div "LOAD MORE" at bounding box center [158, 202] width 56 height 13
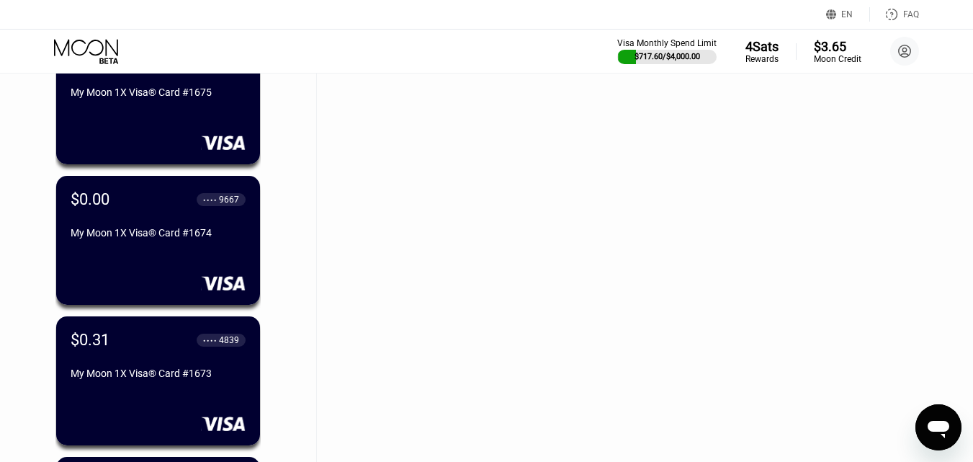
scroll to position [14976, 0]
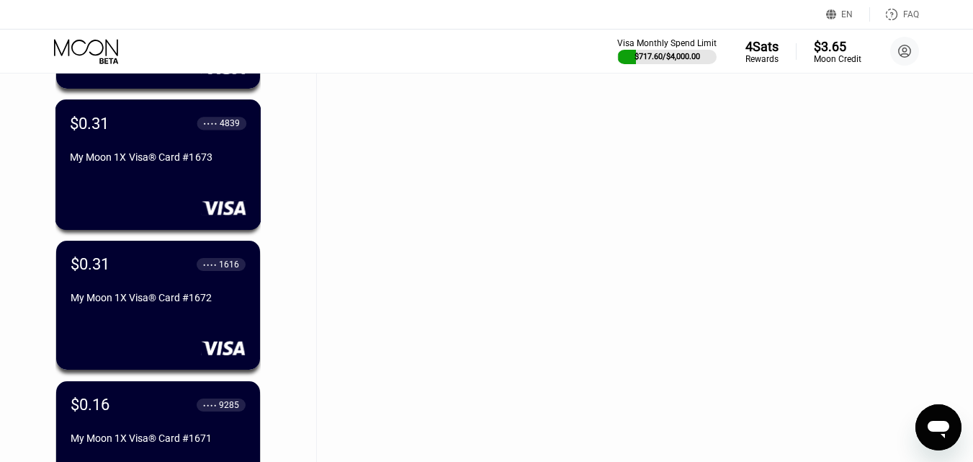
click at [183, 178] on div "$0.31 ● ● ● ● 4839 My Moon 1X Visa® Card #1673" at bounding box center [158, 164] width 206 height 130
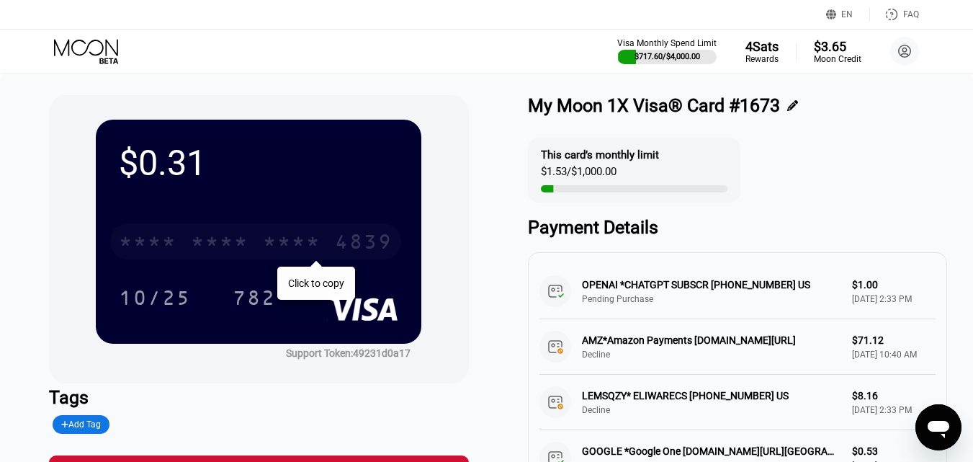
click at [249, 236] on div "* * * * * * * * * * * * 4839" at bounding box center [255, 241] width 291 height 36
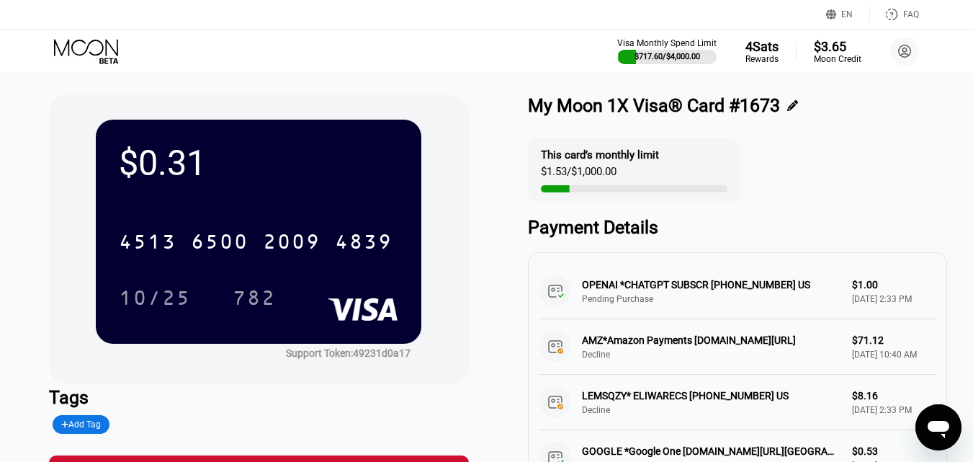
click at [83, 45] on icon at bounding box center [87, 51] width 67 height 25
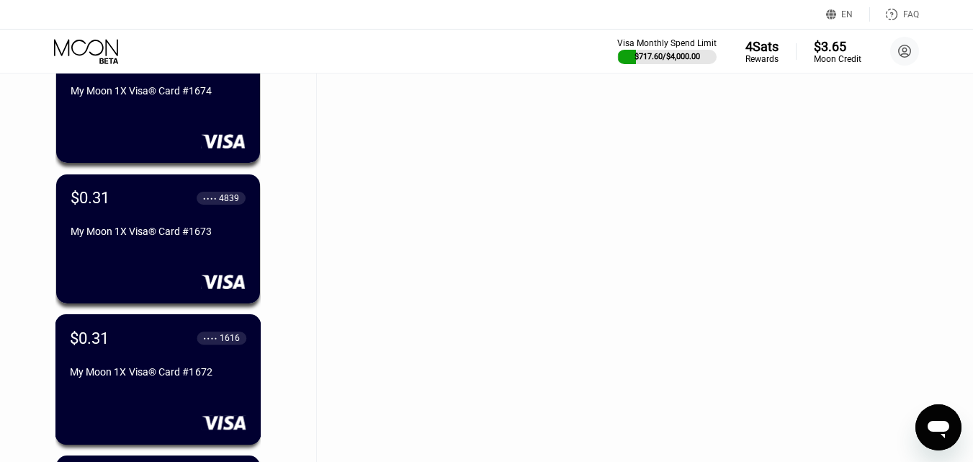
scroll to position [14900, 0]
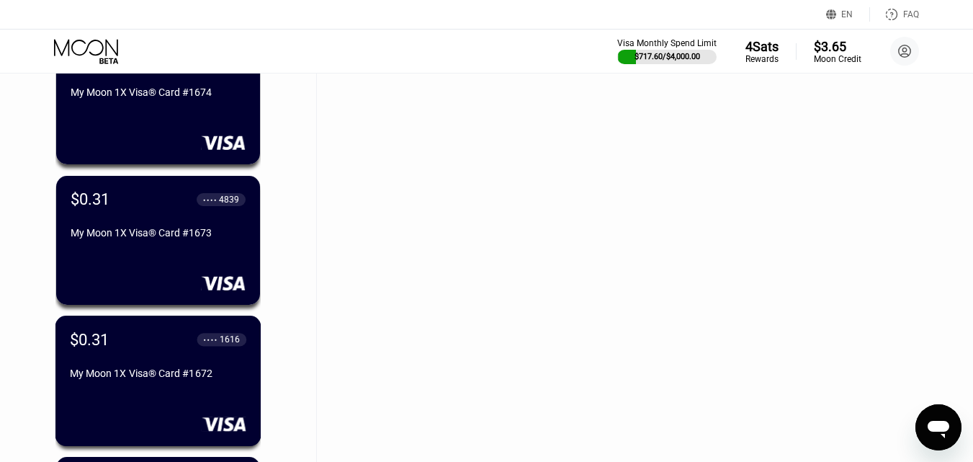
click at [151, 371] on div "$0.31 ● ● ● ● 1616 My Moon 1X Visa® Card #1672" at bounding box center [158, 357] width 177 height 55
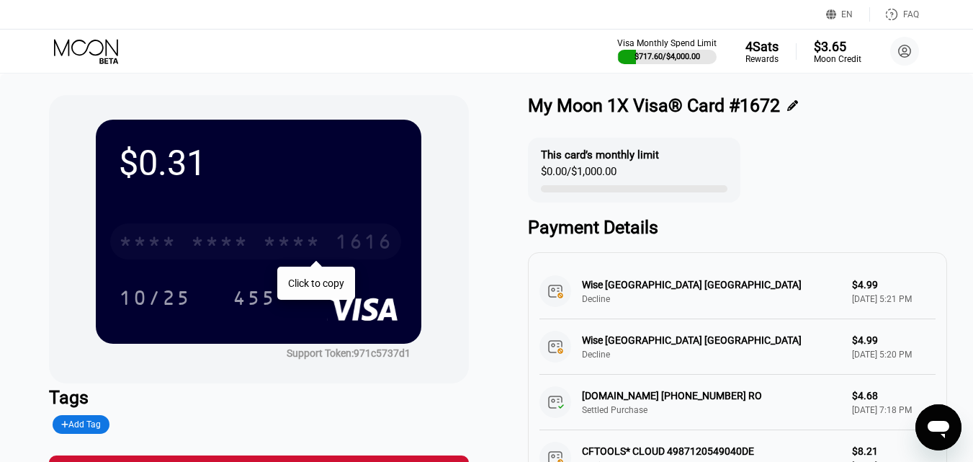
click at [273, 242] on div "* * * *" at bounding box center [292, 243] width 58 height 23
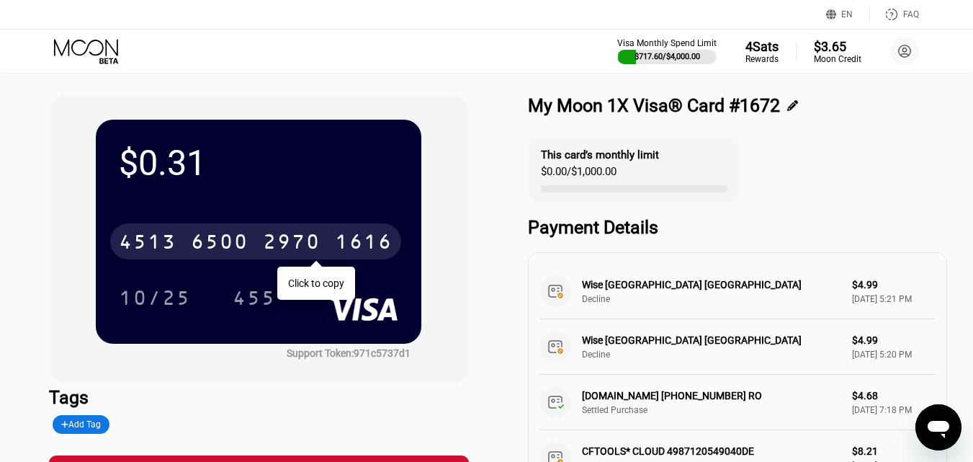
click at [61, 52] on icon at bounding box center [86, 47] width 64 height 17
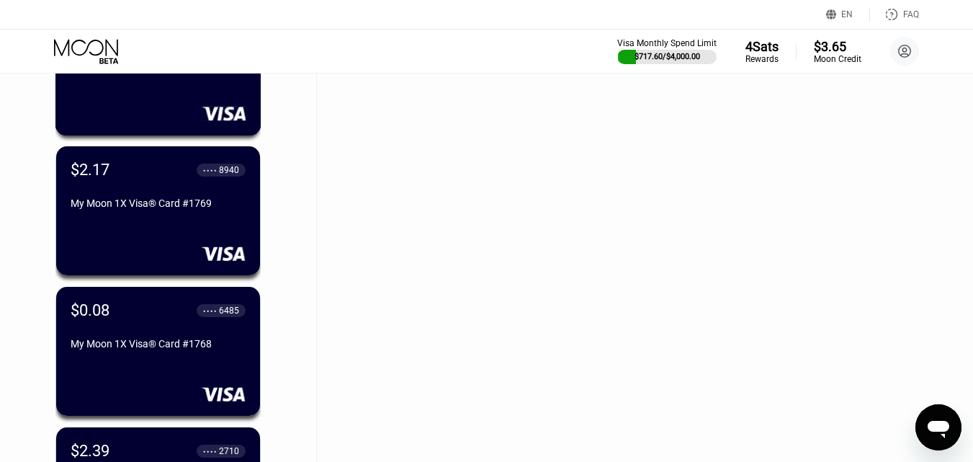
scroll to position [1441, 0]
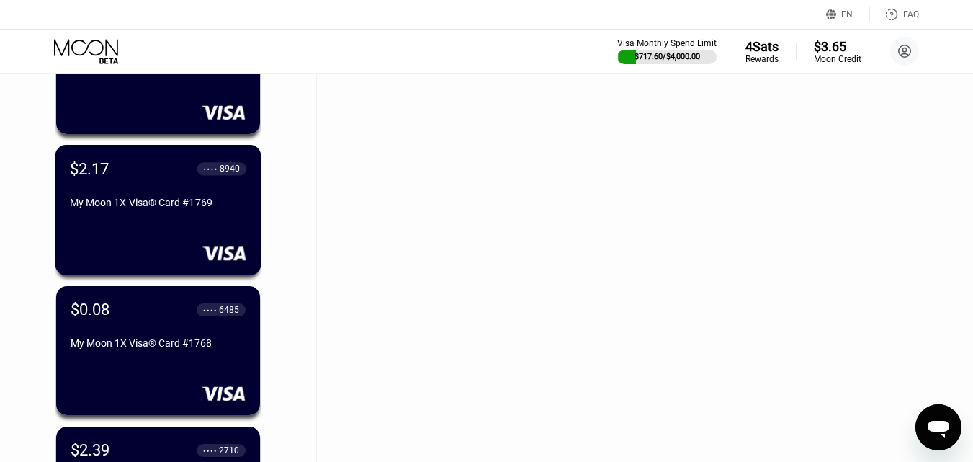
click at [193, 208] on div "My Moon 1X Visa® Card #1769" at bounding box center [158, 203] width 177 height 12
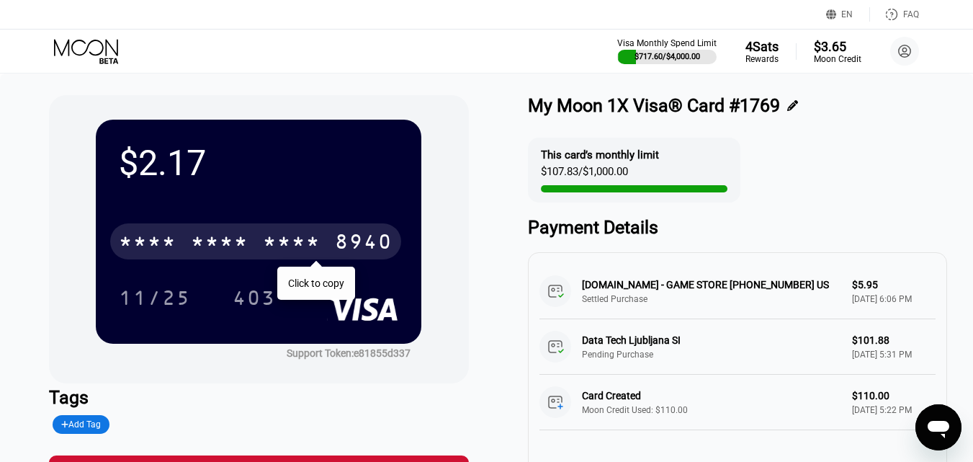
click at [315, 231] on div "* * * * * * * * * * * * 8940" at bounding box center [255, 241] width 291 height 36
